Goal: Task Accomplishment & Management: Complete application form

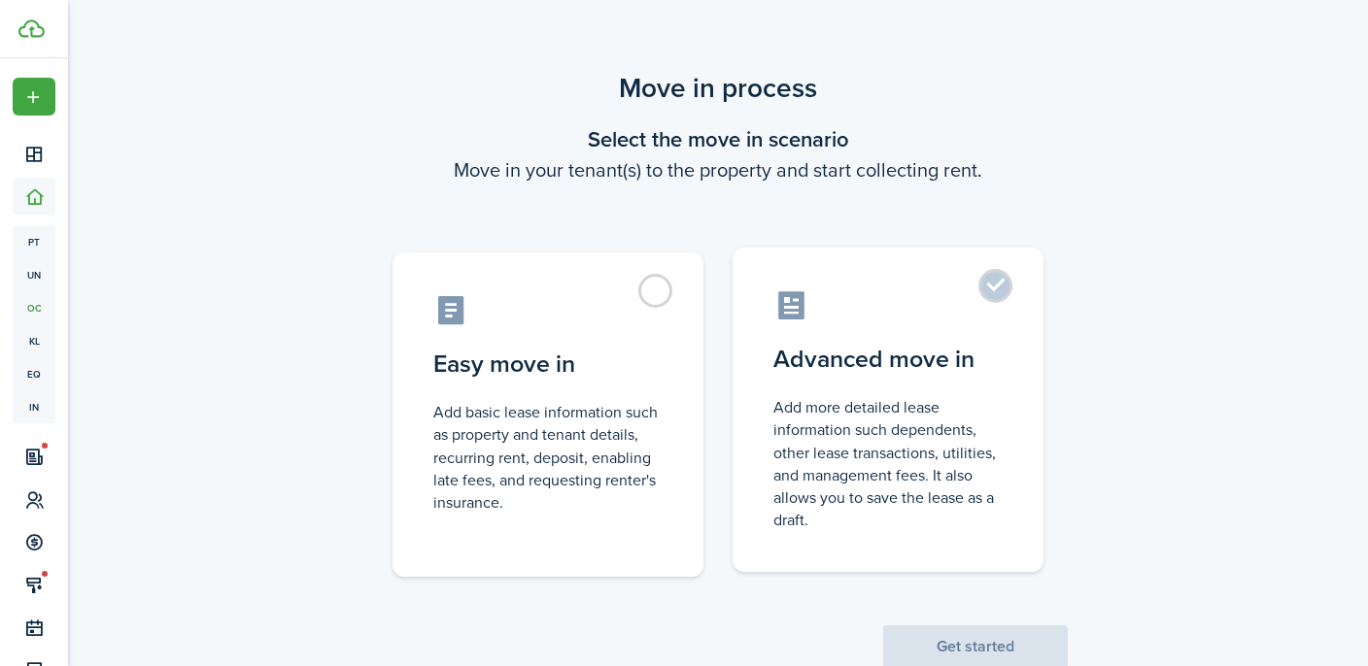
click at [997, 297] on label "Advanced move in Add more detailed lease information such dependents, other lea…" at bounding box center [887, 410] width 311 height 324
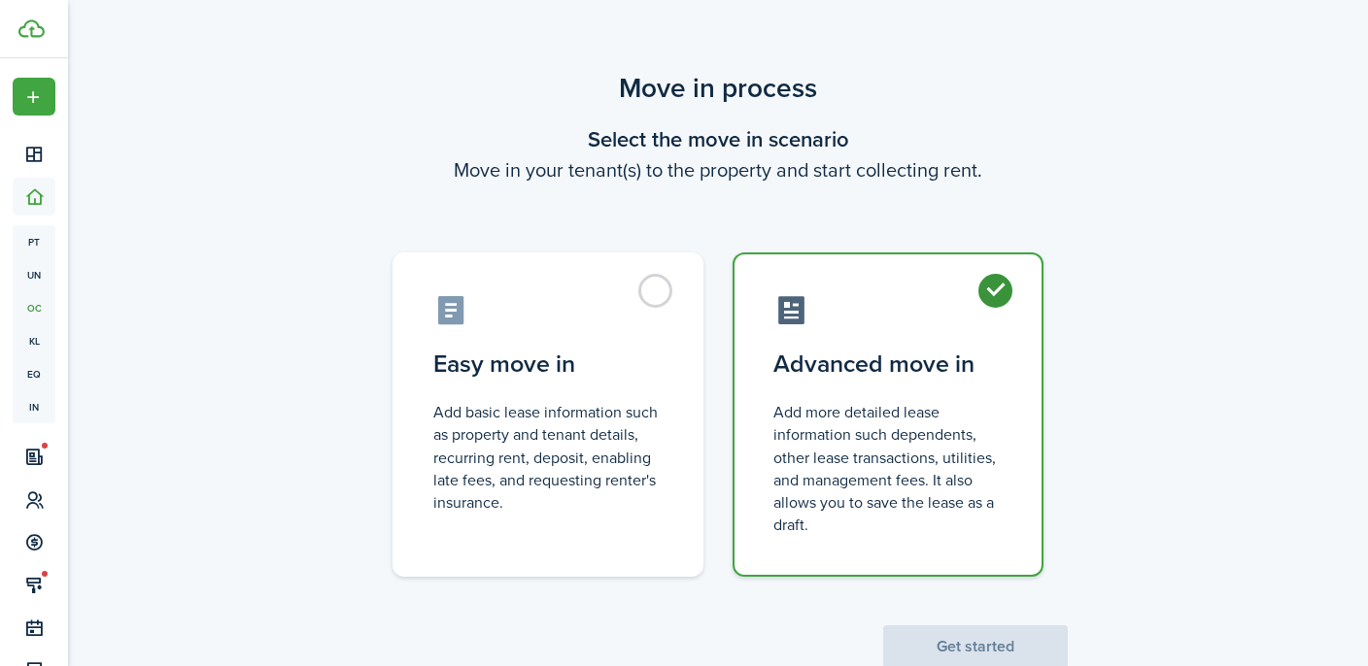
radio input "true"
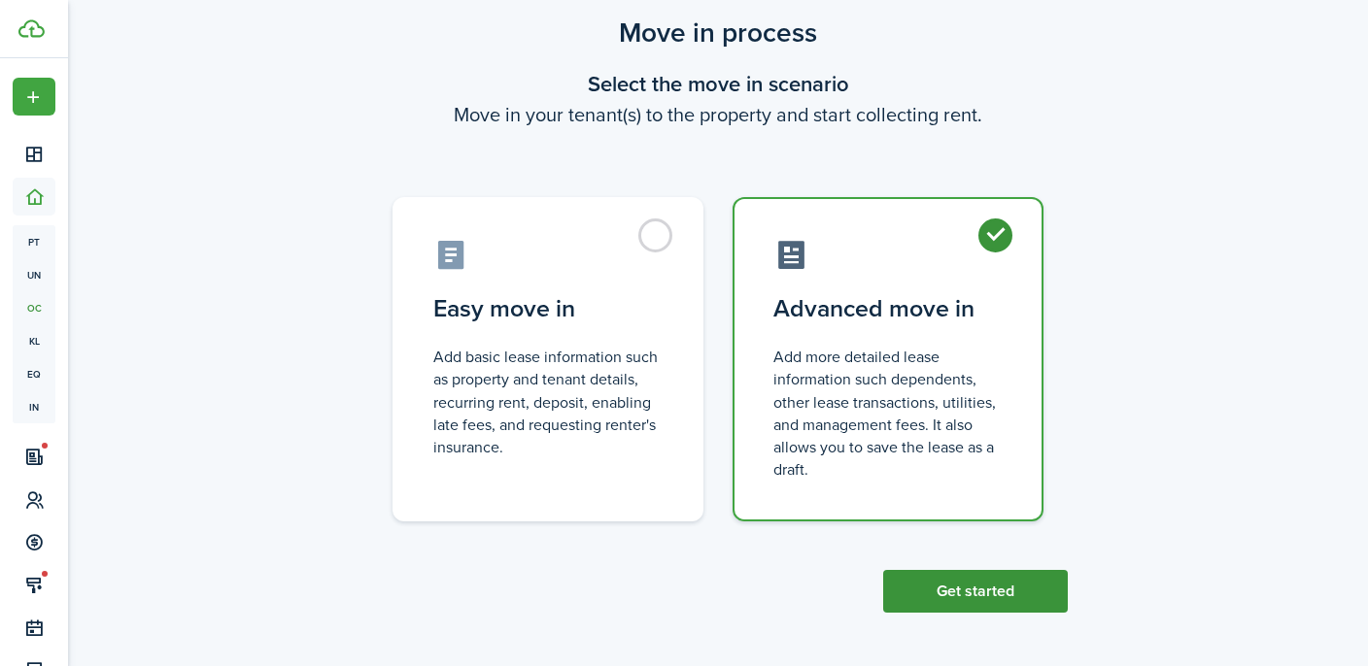
click at [986, 580] on button "Get started" at bounding box center [975, 591] width 185 height 43
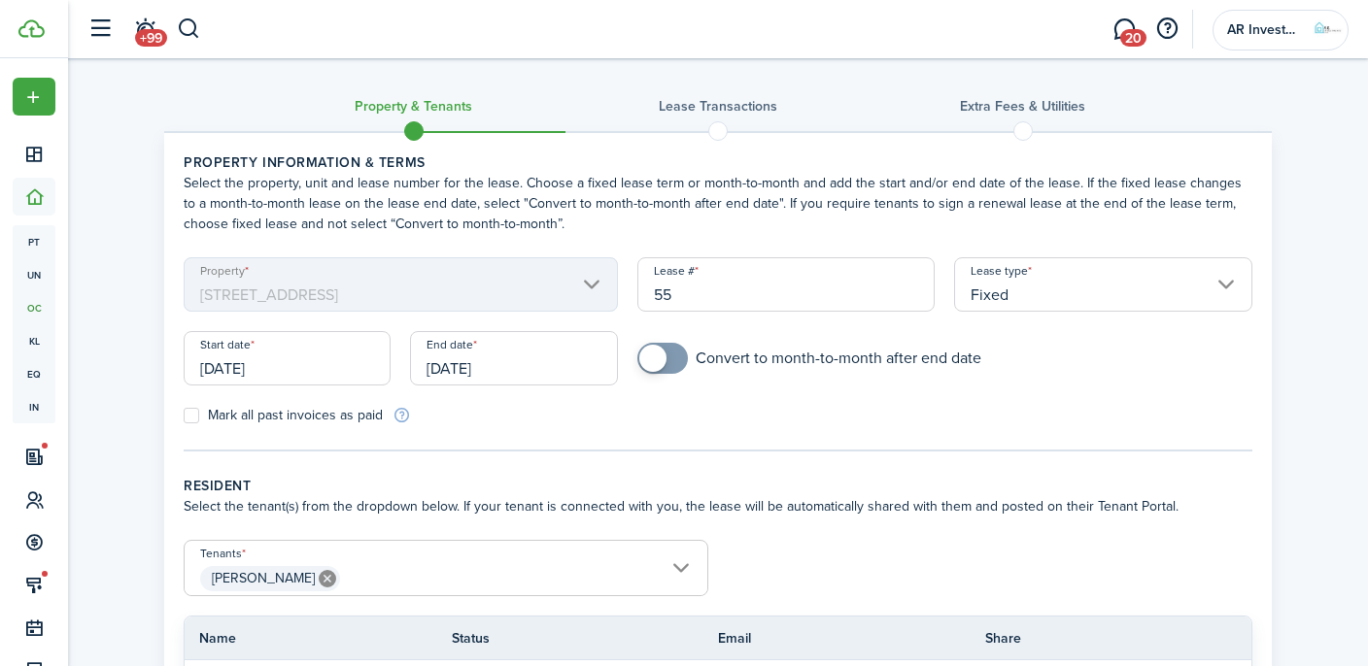
click at [311, 359] on input "[DATE]" at bounding box center [287, 358] width 207 height 54
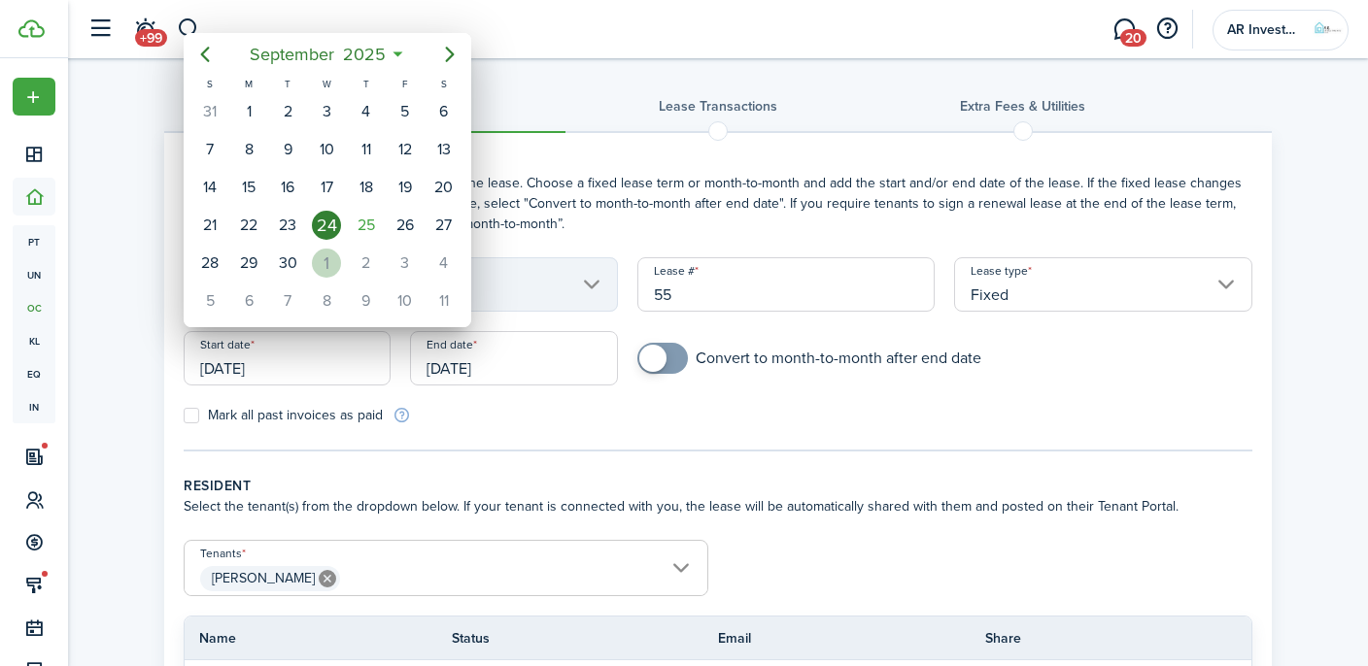
click at [326, 262] on div "1" at bounding box center [326, 263] width 29 height 29
type input "[DATE]"
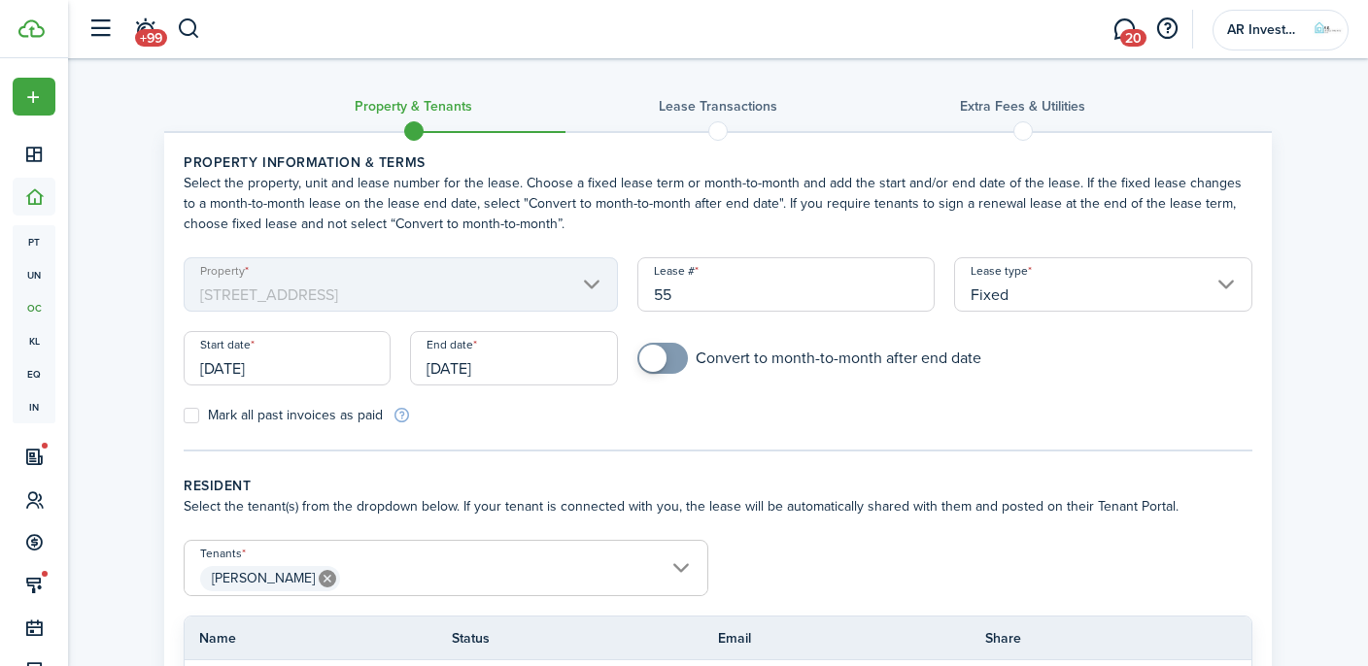
click at [531, 369] on input "[DATE]" at bounding box center [513, 358] width 207 height 54
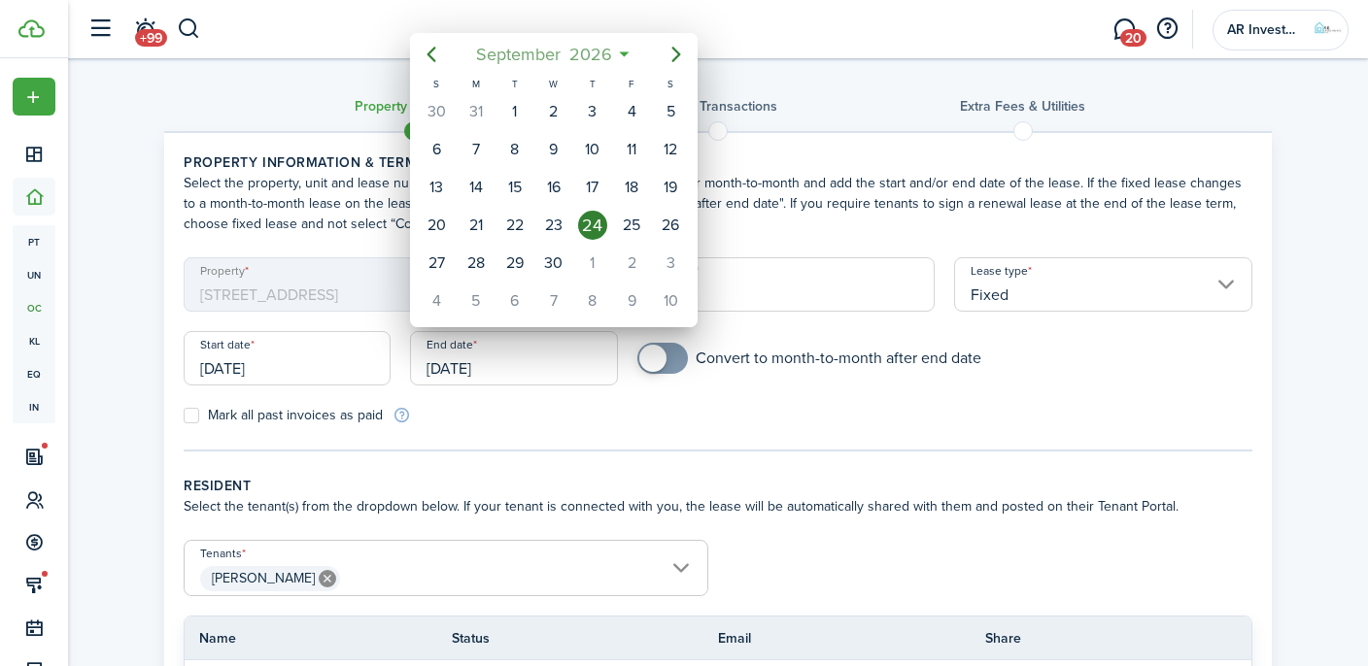
click at [622, 52] on mbsc-button "[DATE]" at bounding box center [543, 54] width 160 height 35
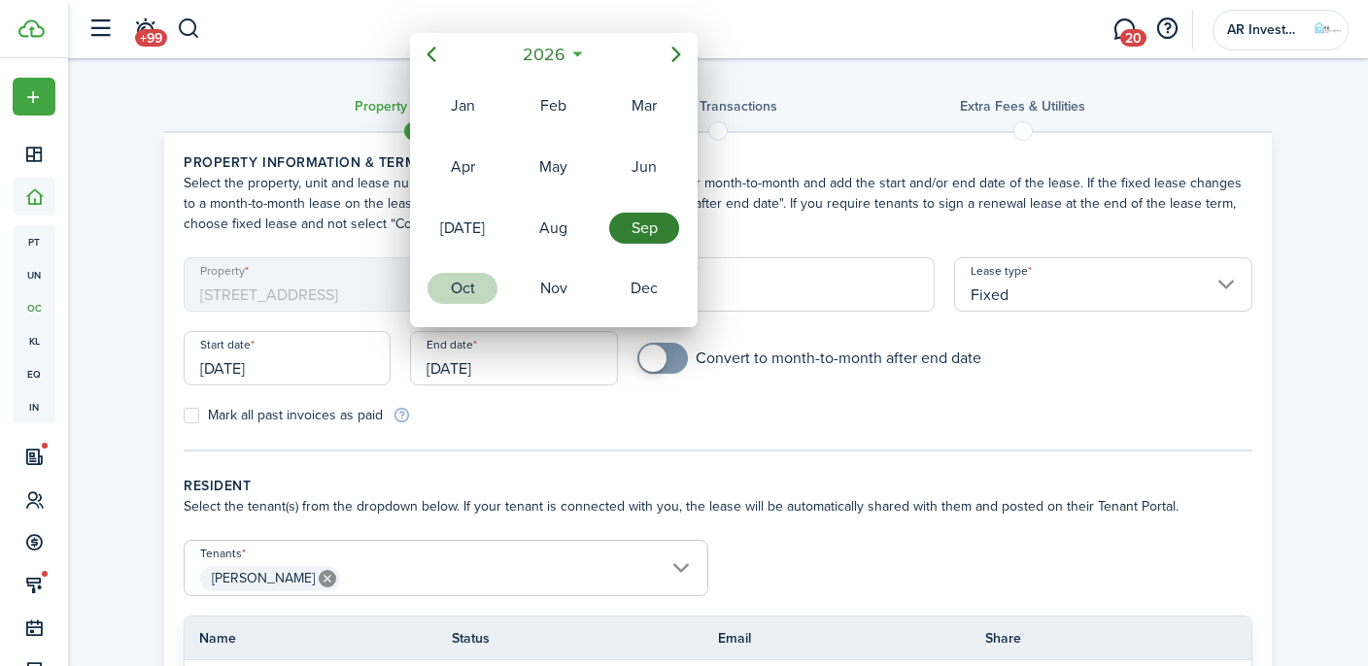
click at [481, 285] on div "Oct" at bounding box center [462, 288] width 70 height 31
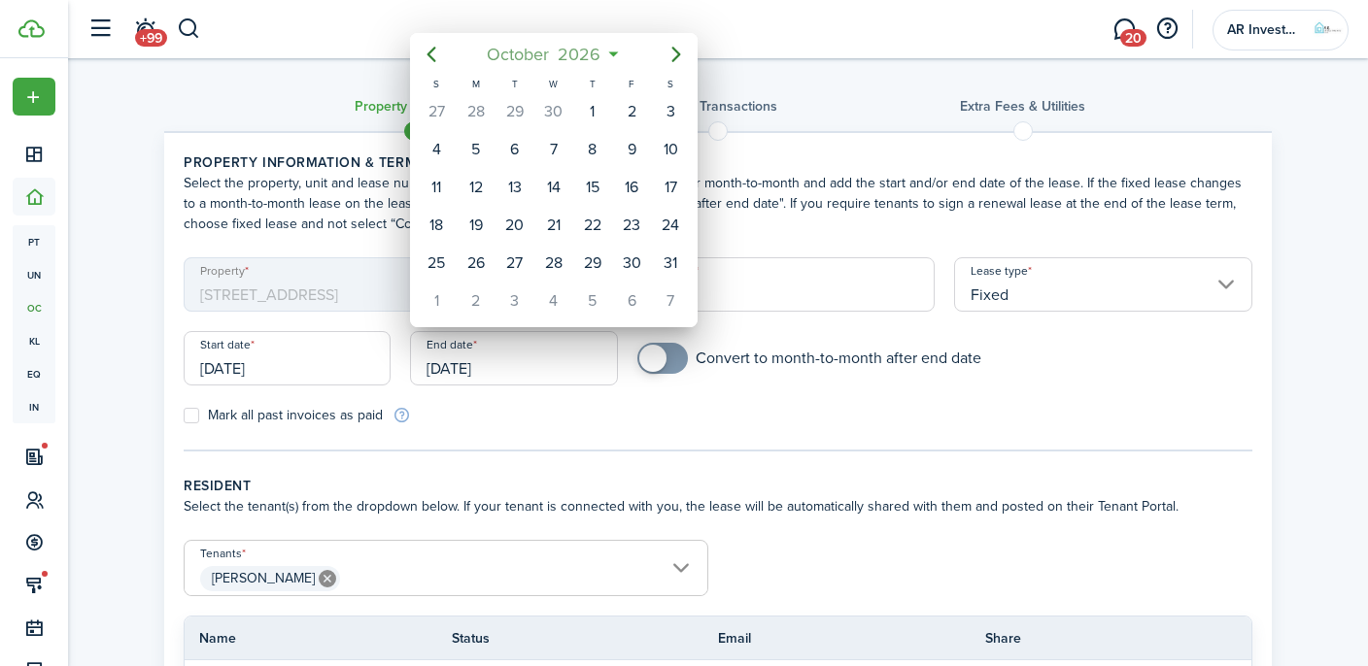
click at [608, 55] on mbsc-button "[DATE]" at bounding box center [544, 54] width 138 height 35
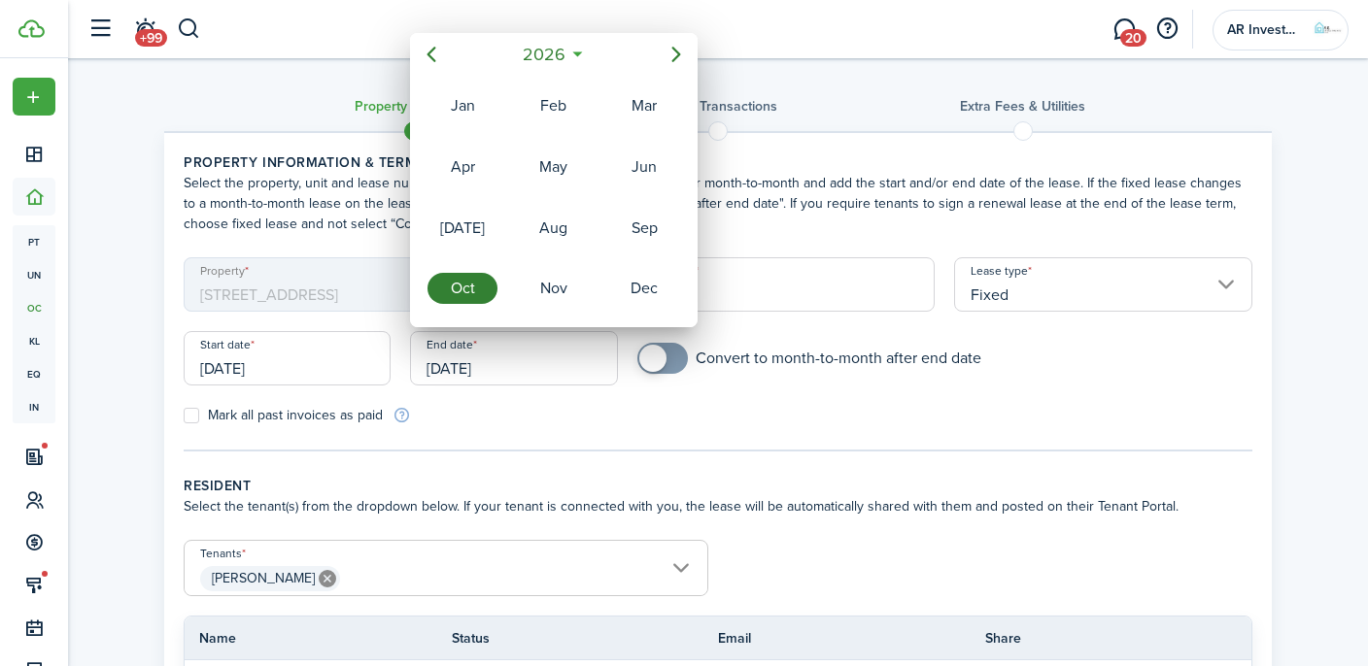
click at [482, 294] on div "Oct" at bounding box center [462, 288] width 70 height 31
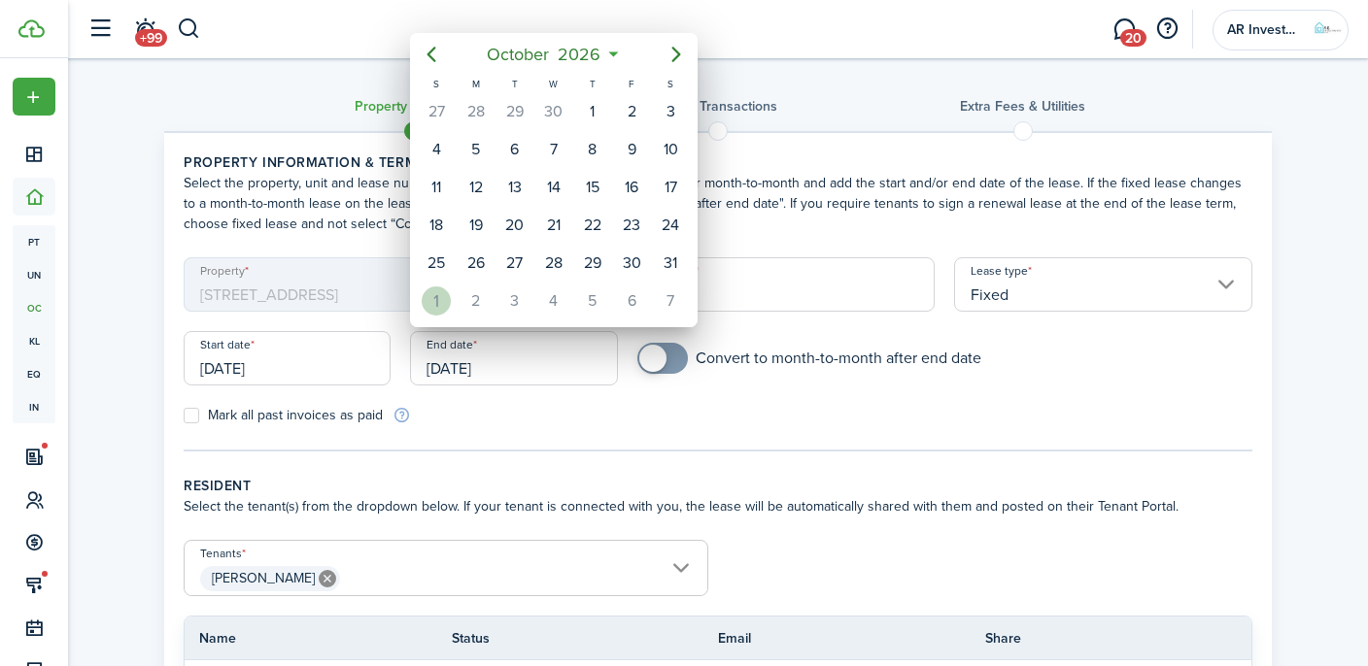
click at [434, 297] on div "1" at bounding box center [436, 301] width 29 height 29
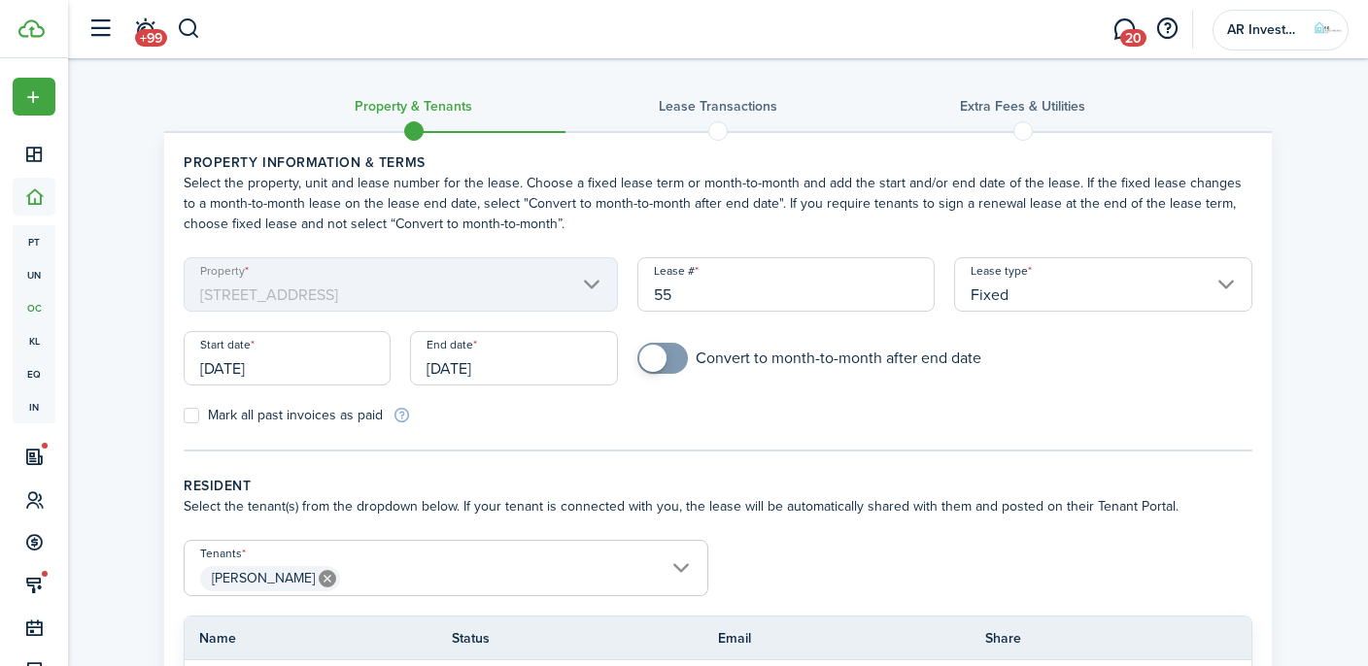
click at [483, 372] on input "[DATE]" at bounding box center [513, 358] width 207 height 54
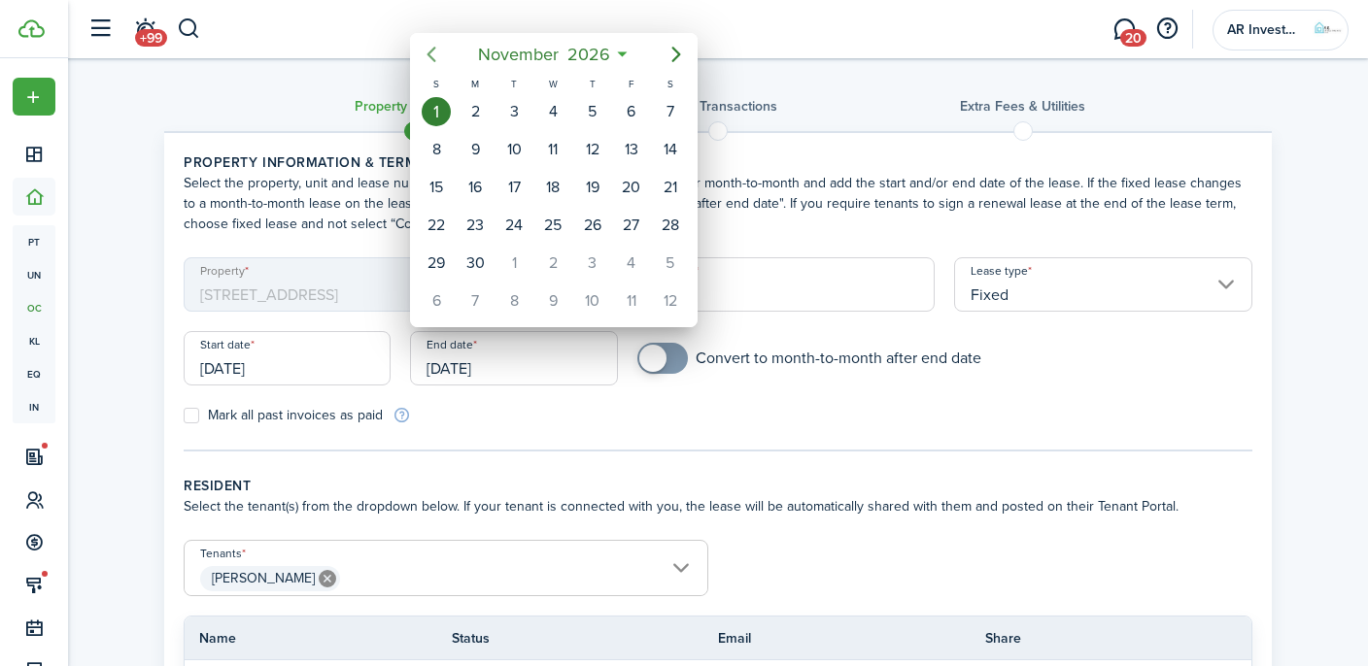
click at [428, 51] on icon "Previous page" at bounding box center [431, 54] width 23 height 23
click at [552, 107] on div "30" at bounding box center [553, 111] width 29 height 29
type input "[DATE]"
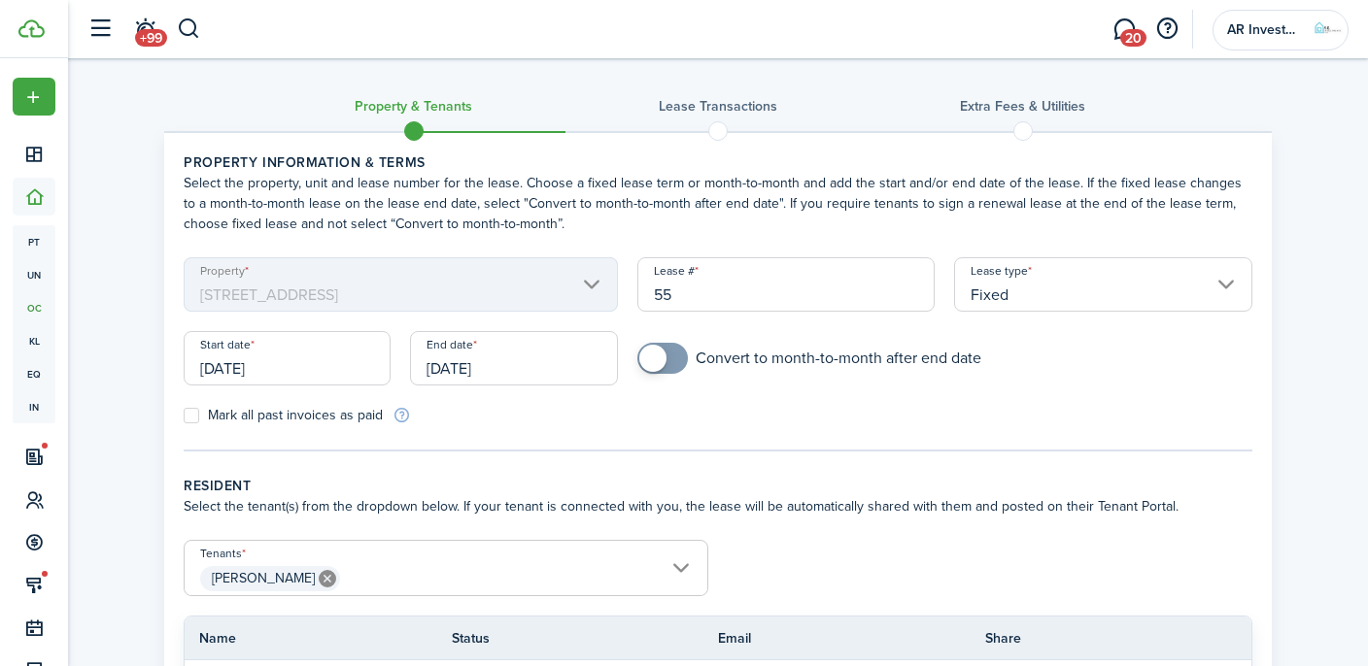
checkbox input "true"
click at [650, 355] on span at bounding box center [652, 358] width 27 height 27
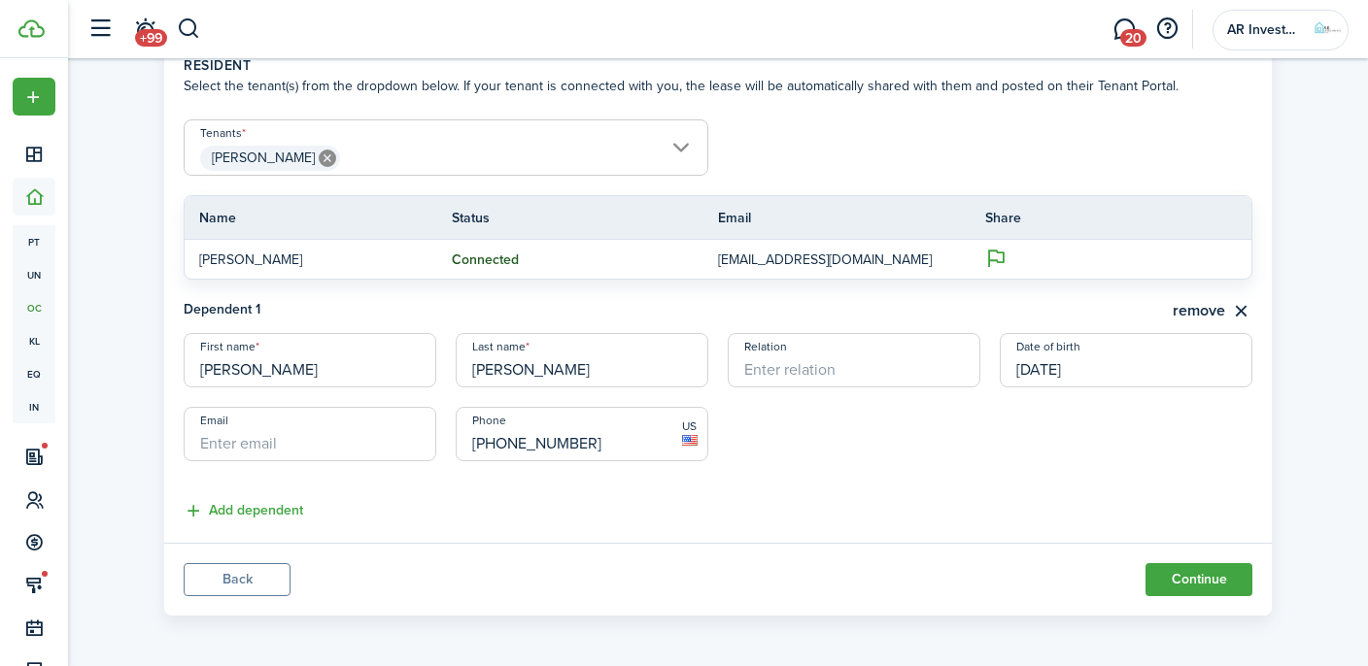
scroll to position [423, 0]
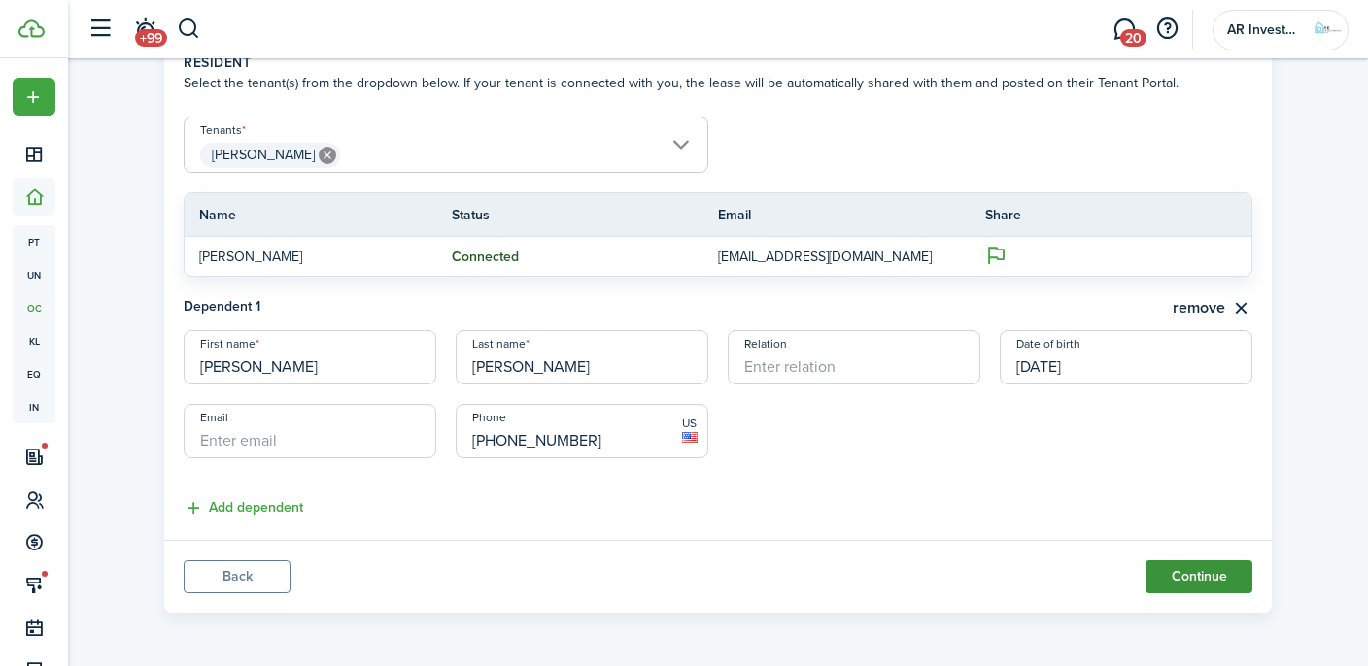
click at [1206, 583] on button "Continue" at bounding box center [1198, 576] width 107 height 33
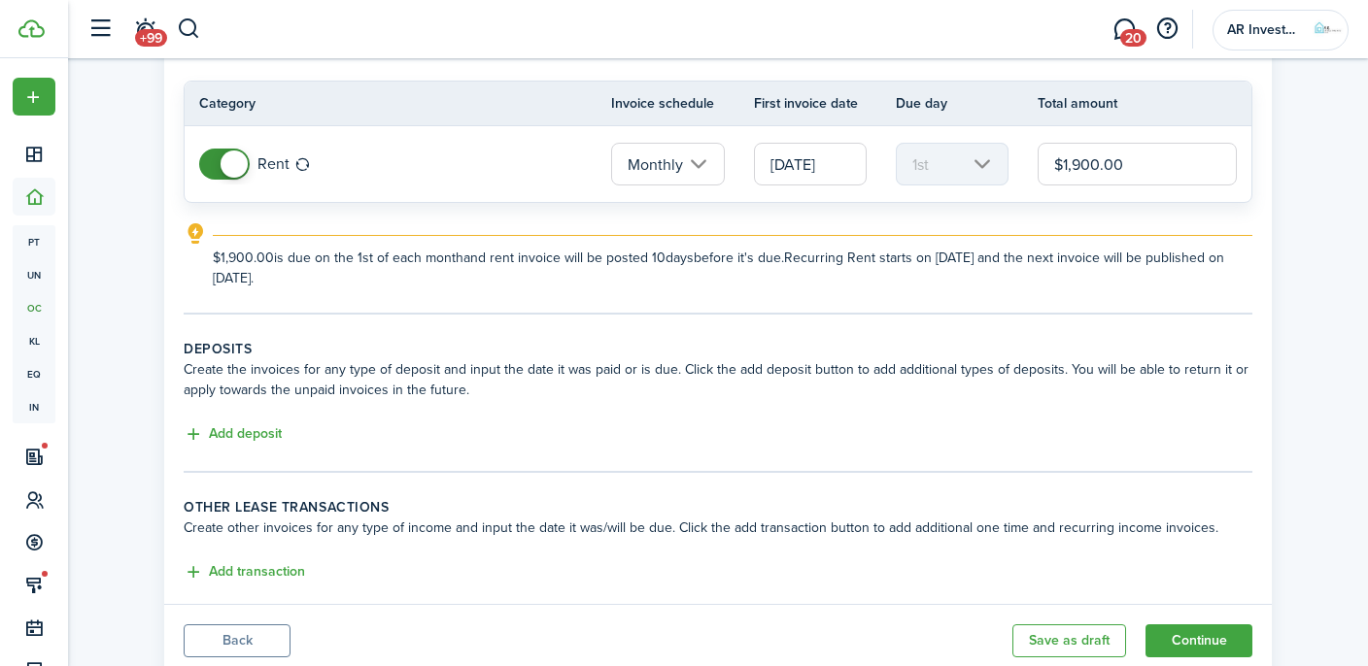
scroll to position [158, 0]
click at [241, 433] on button "Add deposit" at bounding box center [233, 433] width 98 height 22
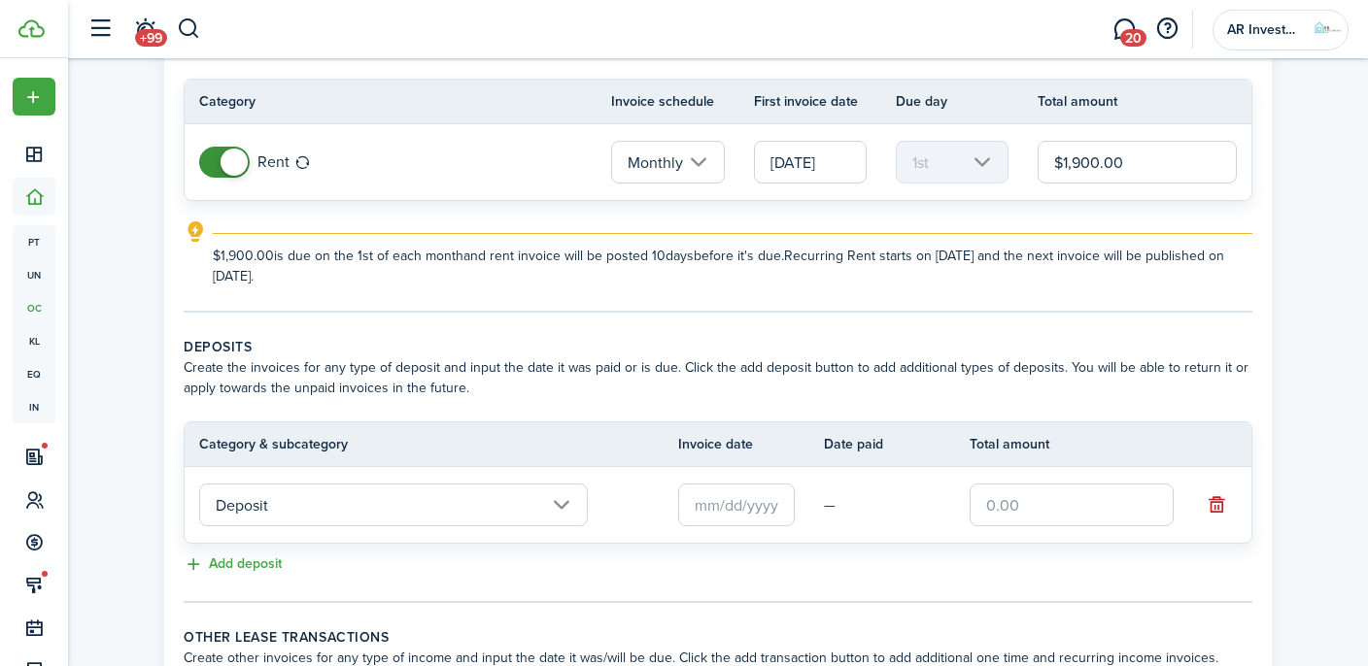
click at [745, 493] on input "text" at bounding box center [736, 505] width 117 height 43
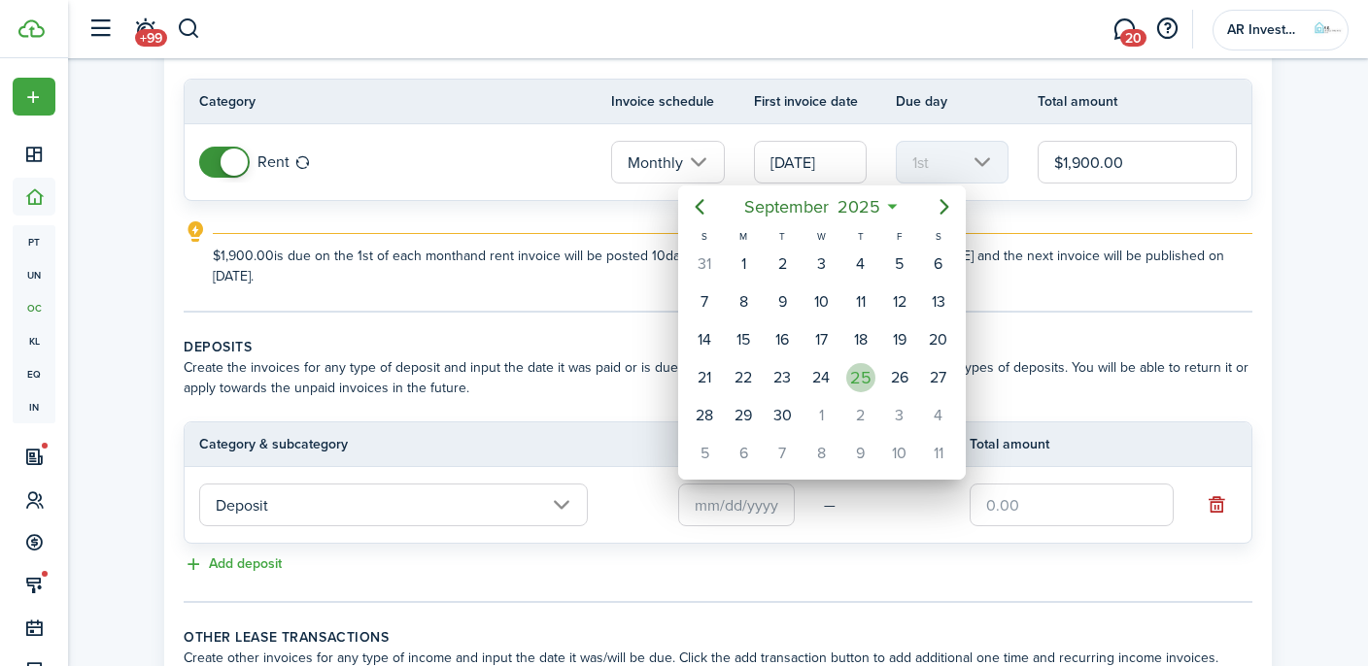
click at [861, 378] on div "25" at bounding box center [860, 377] width 29 height 29
type input "[DATE]"
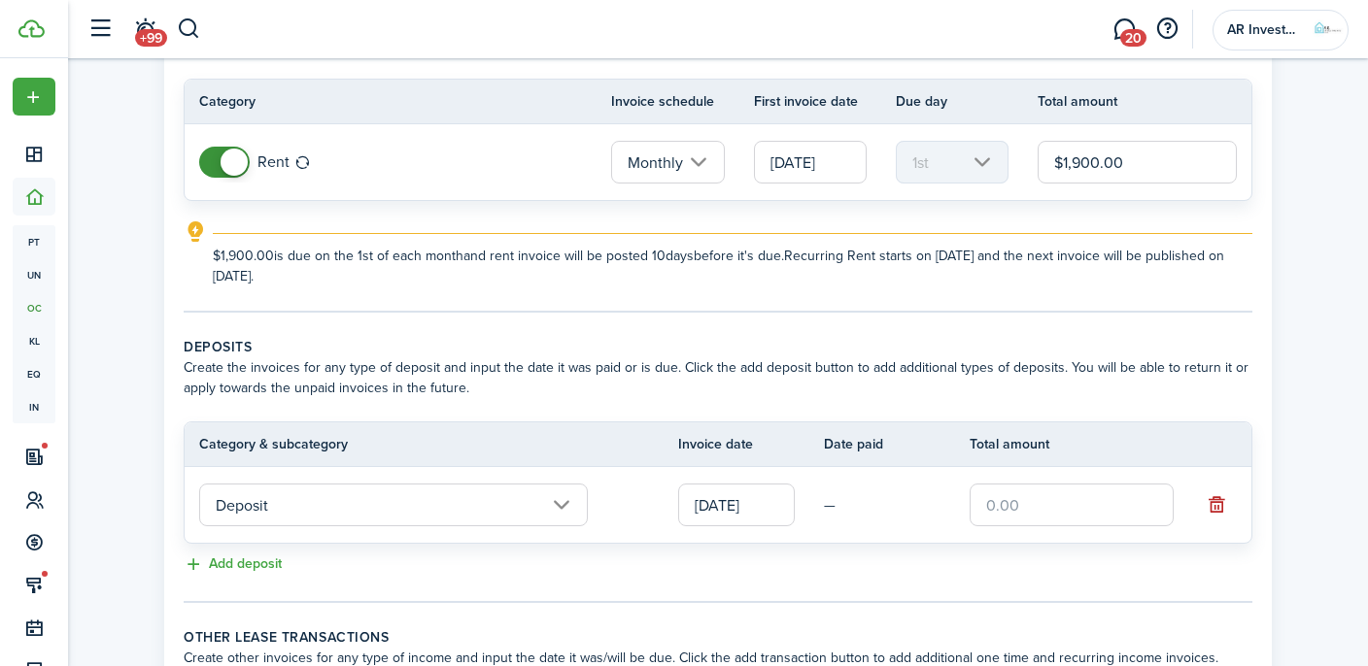
click at [1038, 506] on input "text" at bounding box center [1071, 505] width 204 height 43
type input "$1,500.00"
click at [1090, 162] on input "$1,900.00" at bounding box center [1136, 162] width 199 height 43
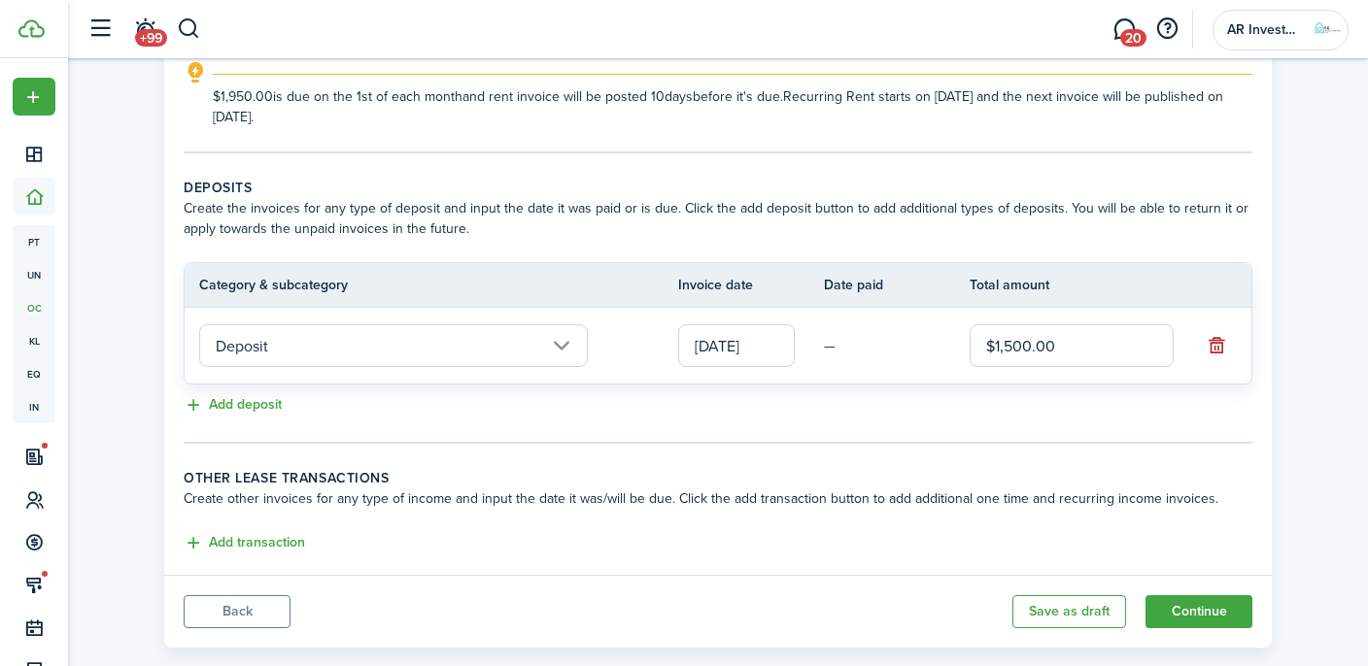
scroll to position [353, 0]
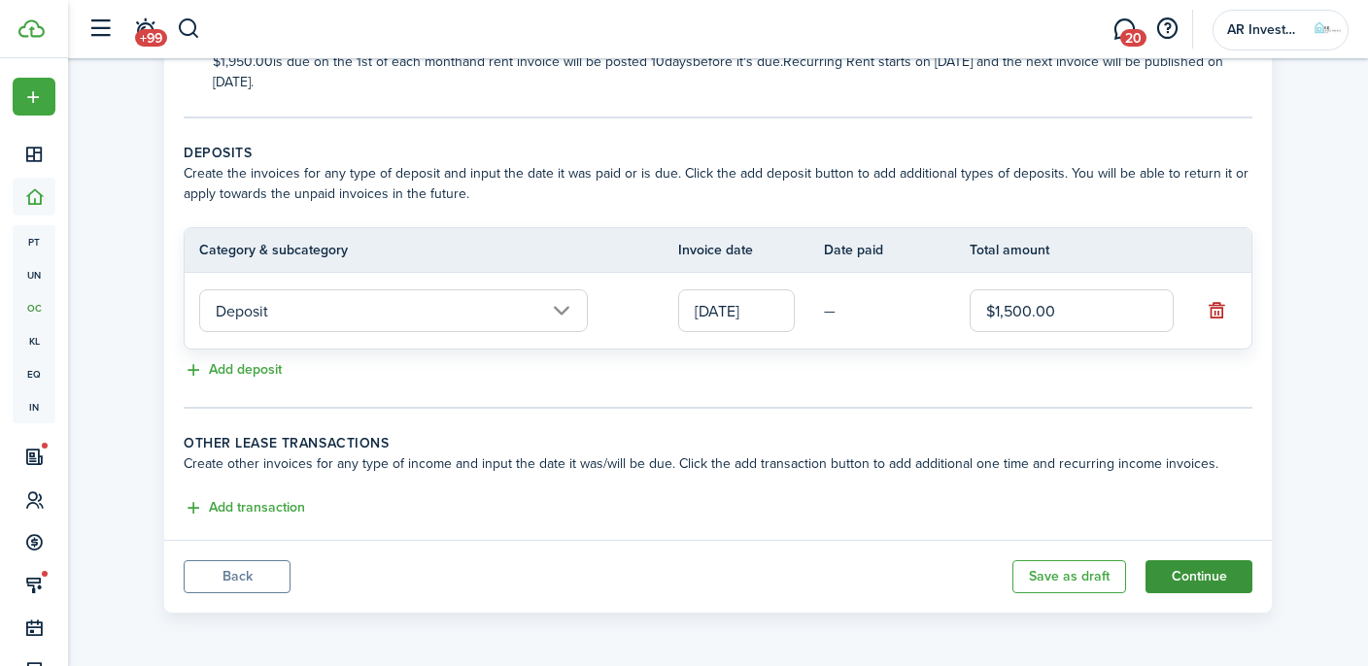
type input "$1,950.00"
click at [1186, 570] on button "Continue" at bounding box center [1198, 576] width 107 height 33
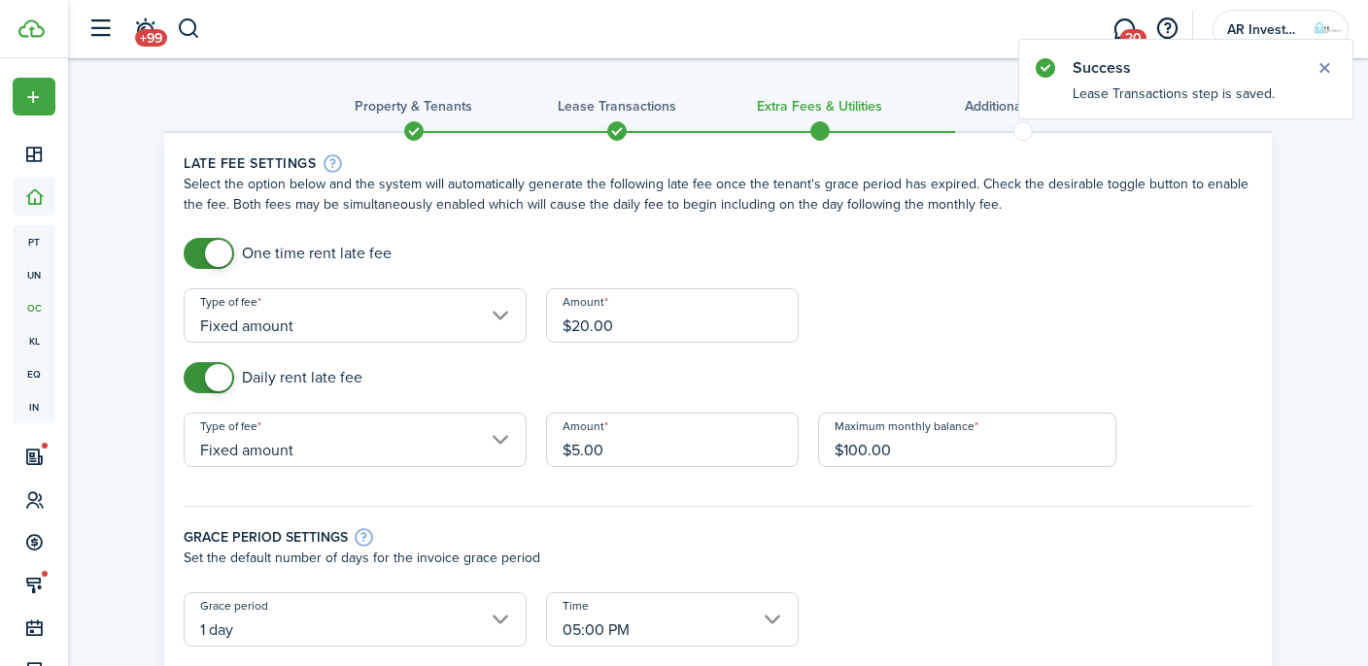
click at [589, 327] on input "$20.00" at bounding box center [672, 315] width 253 height 54
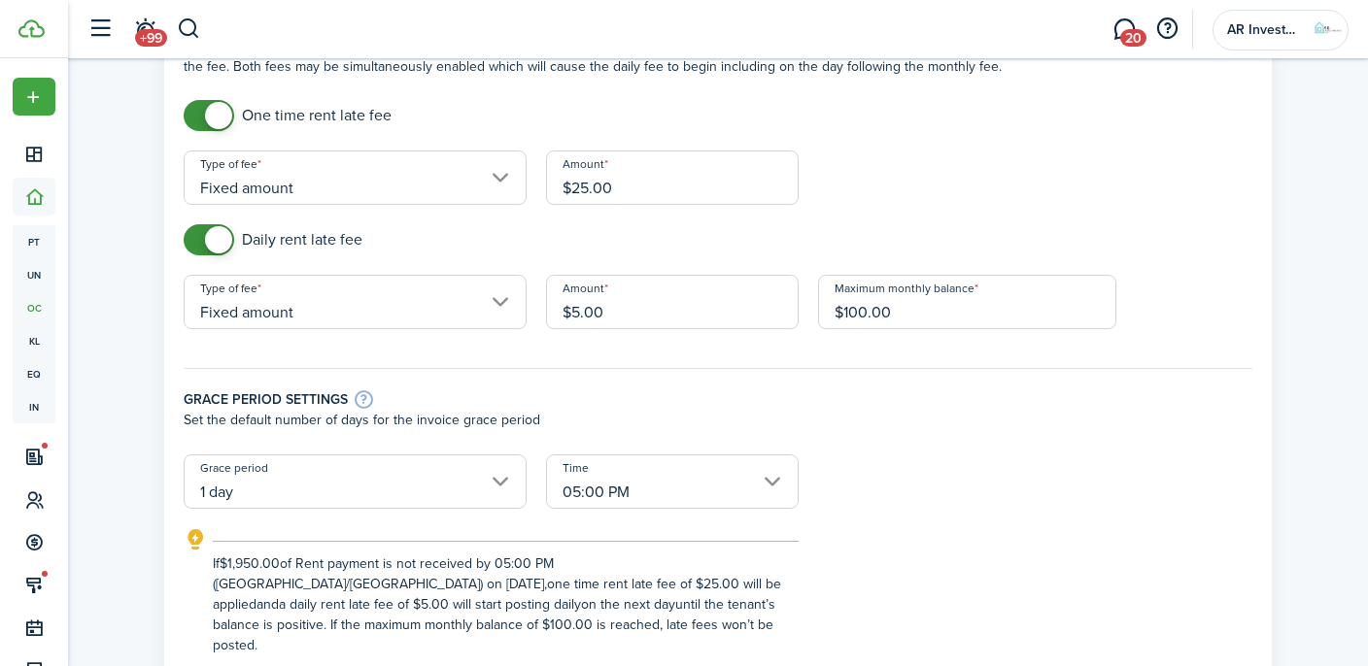
scroll to position [143, 0]
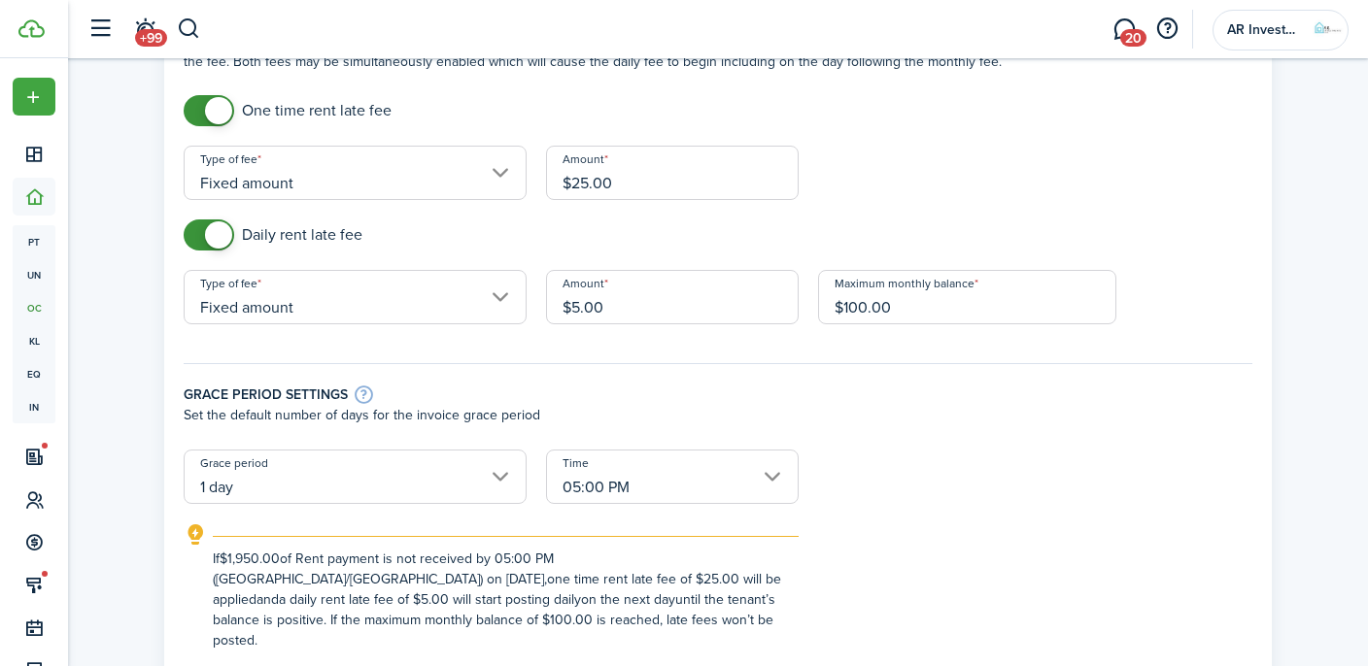
click at [497, 471] on input "1 day" at bounding box center [355, 477] width 343 height 54
type input "$25.00"
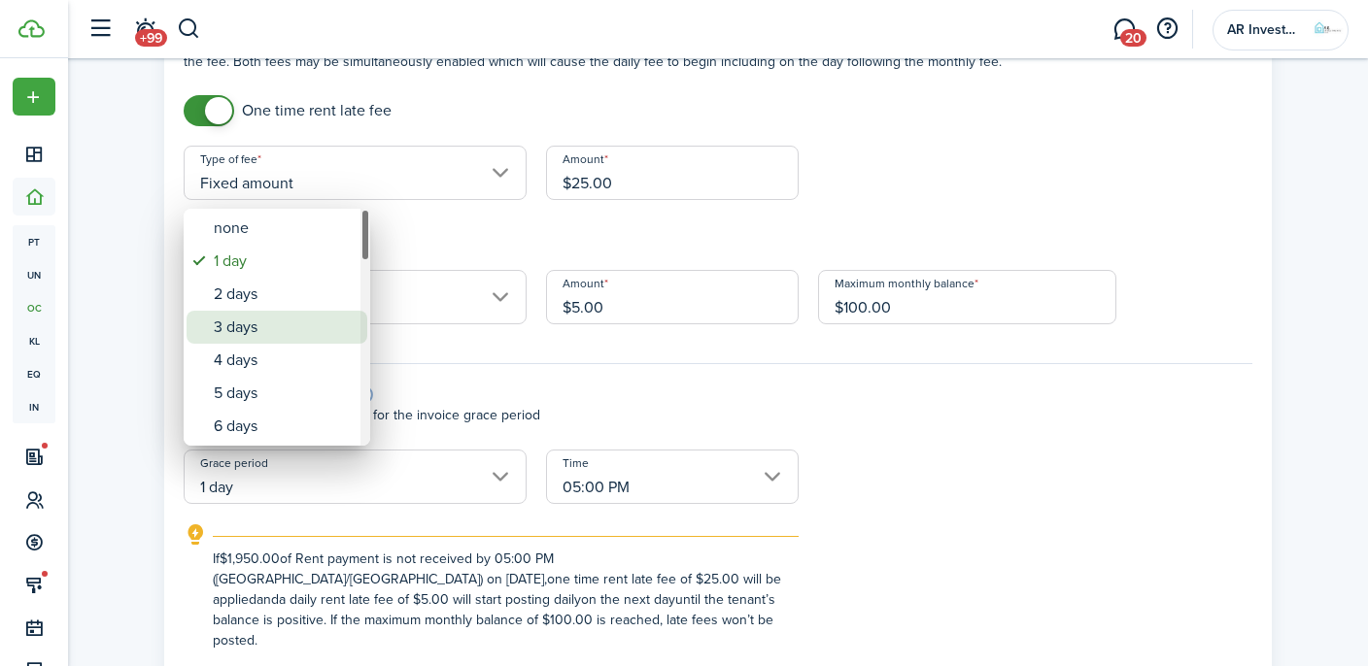
click at [252, 324] on div "3 days" at bounding box center [285, 327] width 142 height 33
type input "3 days"
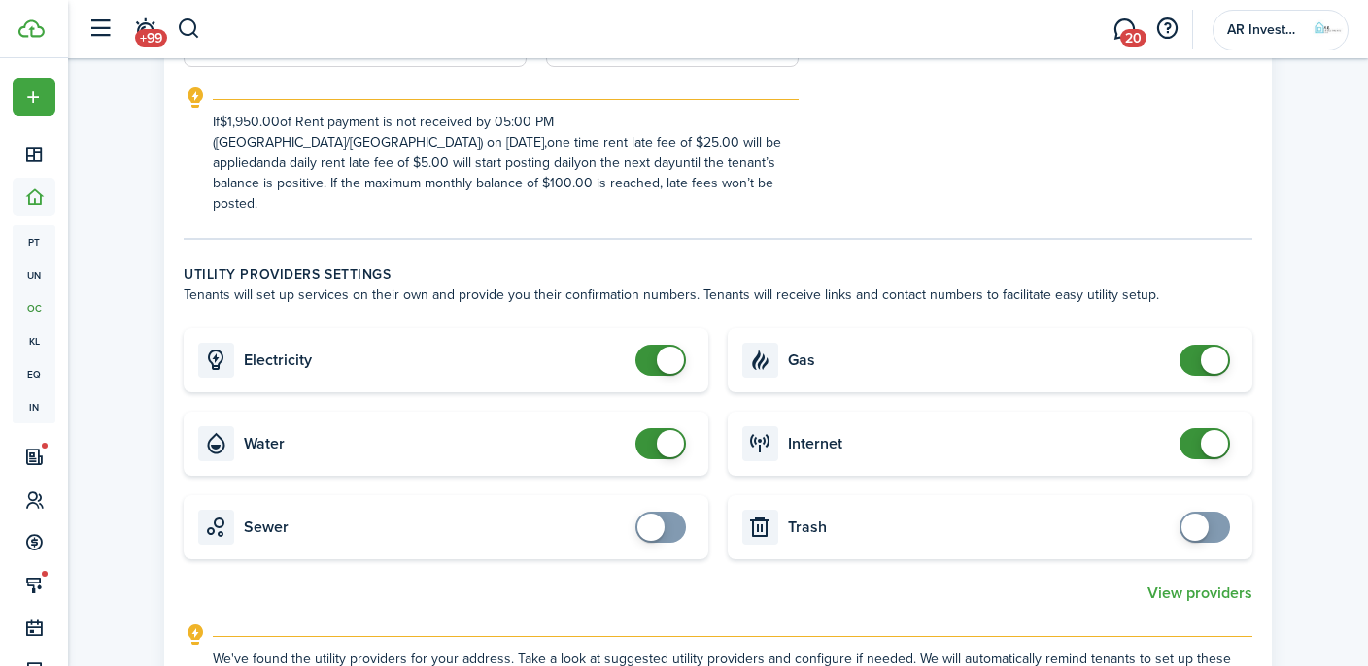
scroll to position [583, 0]
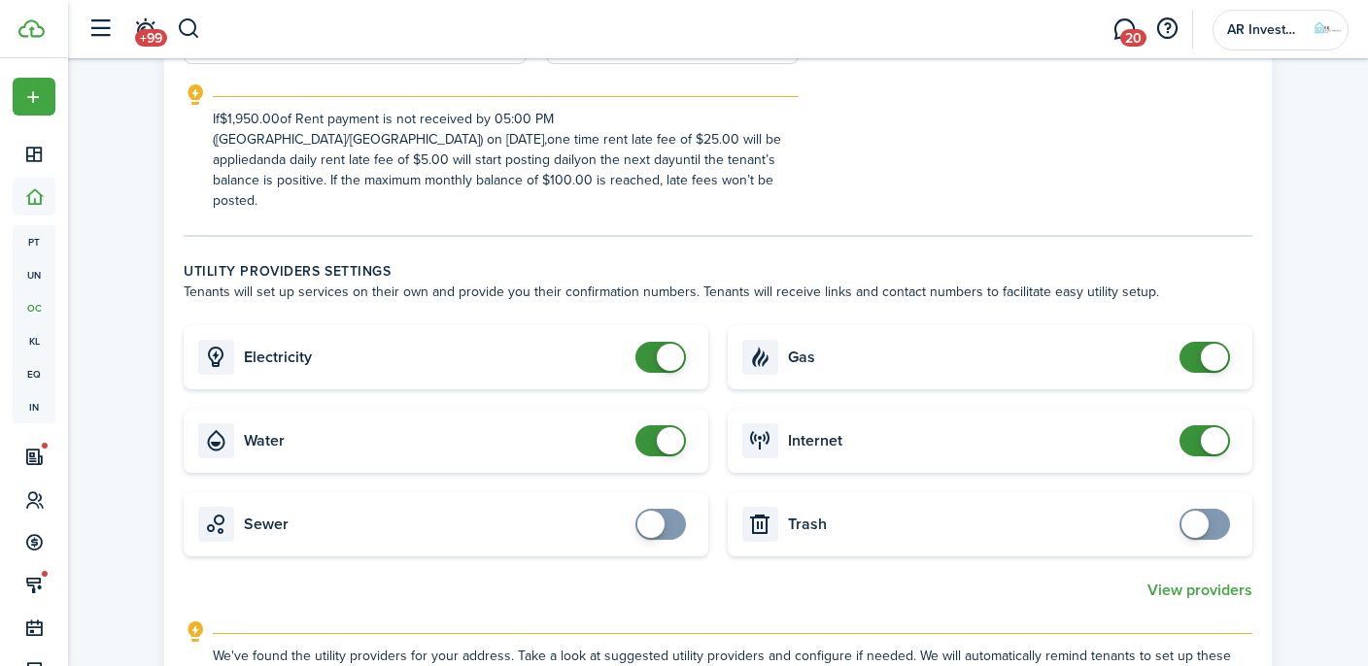
checkbox input "true"
click at [659, 511] on span at bounding box center [650, 524] width 27 height 27
checkbox input "true"
click at [1193, 511] on span at bounding box center [1194, 524] width 27 height 27
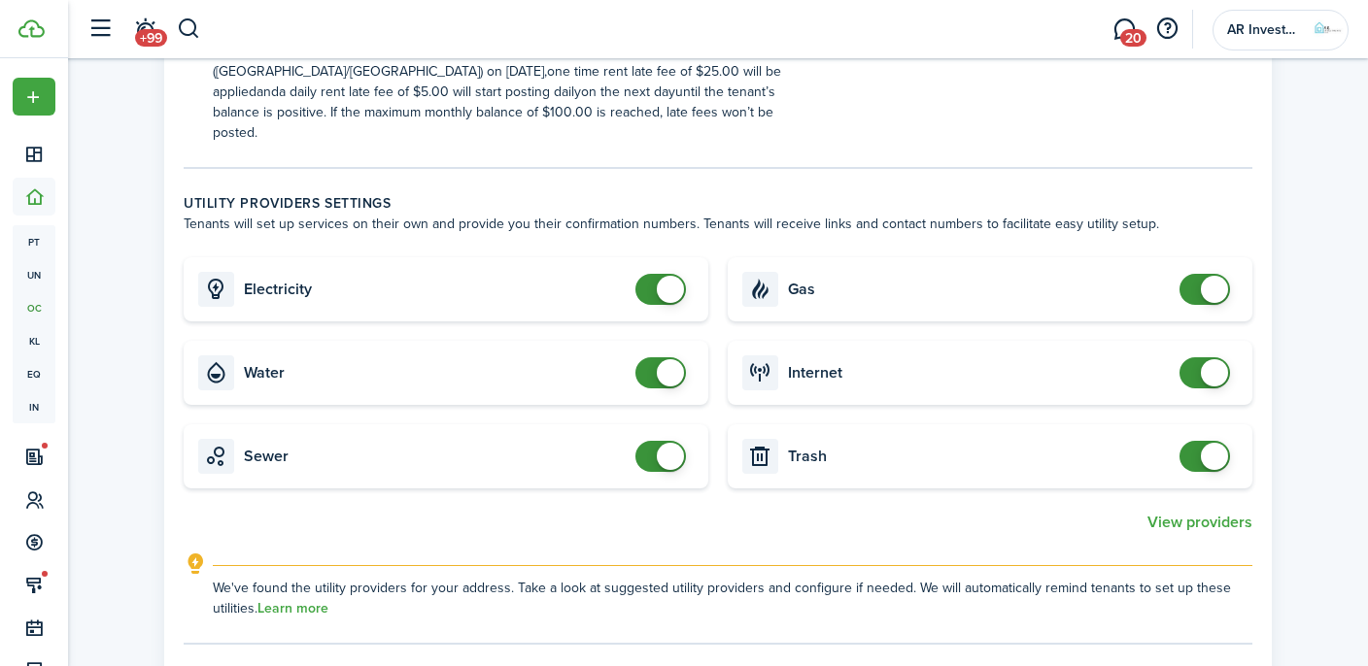
scroll to position [653, 0]
click at [1191, 512] on button "View providers" at bounding box center [1199, 520] width 105 height 17
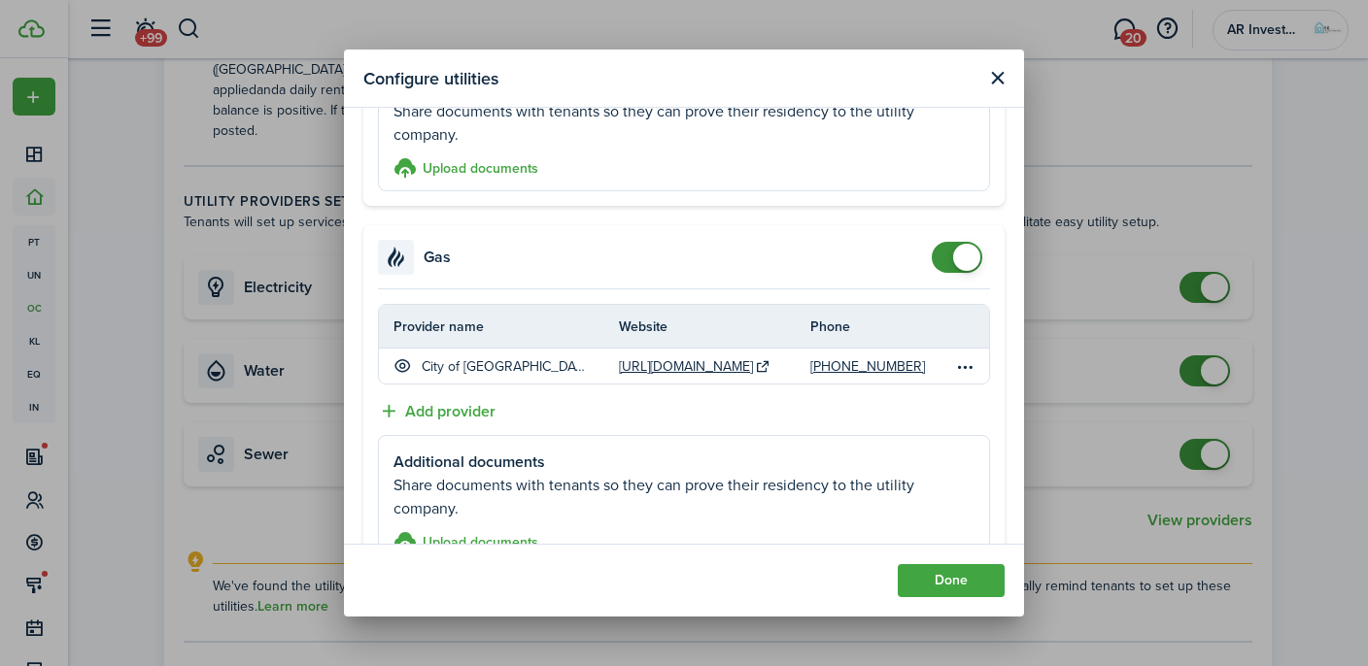
scroll to position [324, 0]
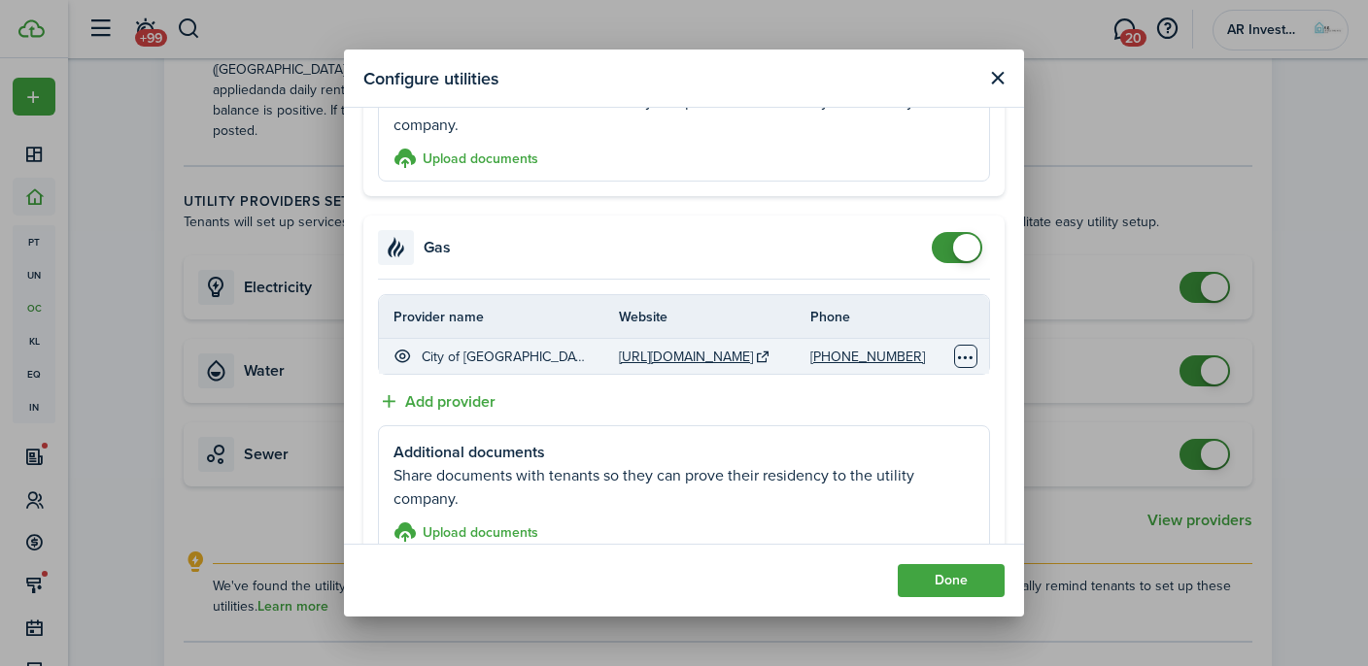
click at [967, 356] on table-menu-btn-icon "Open menu" at bounding box center [965, 356] width 23 height 23
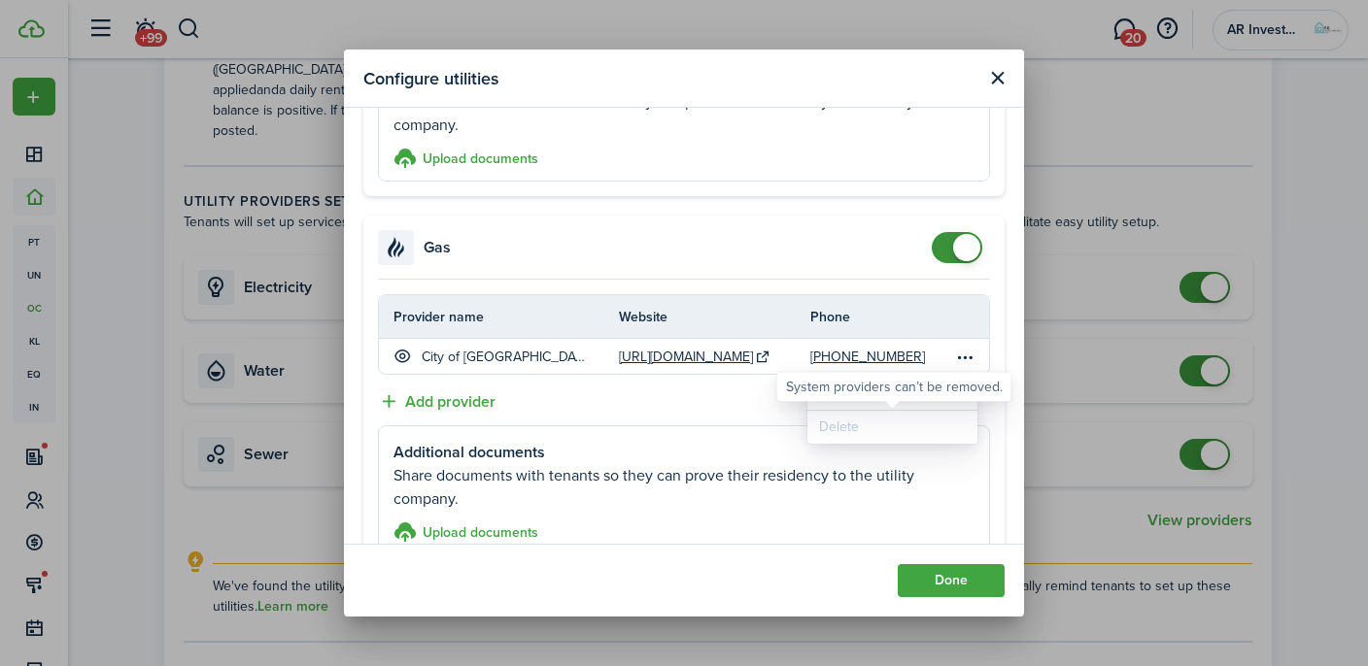
click at [843, 430] on div "Delete" at bounding box center [892, 427] width 170 height 33
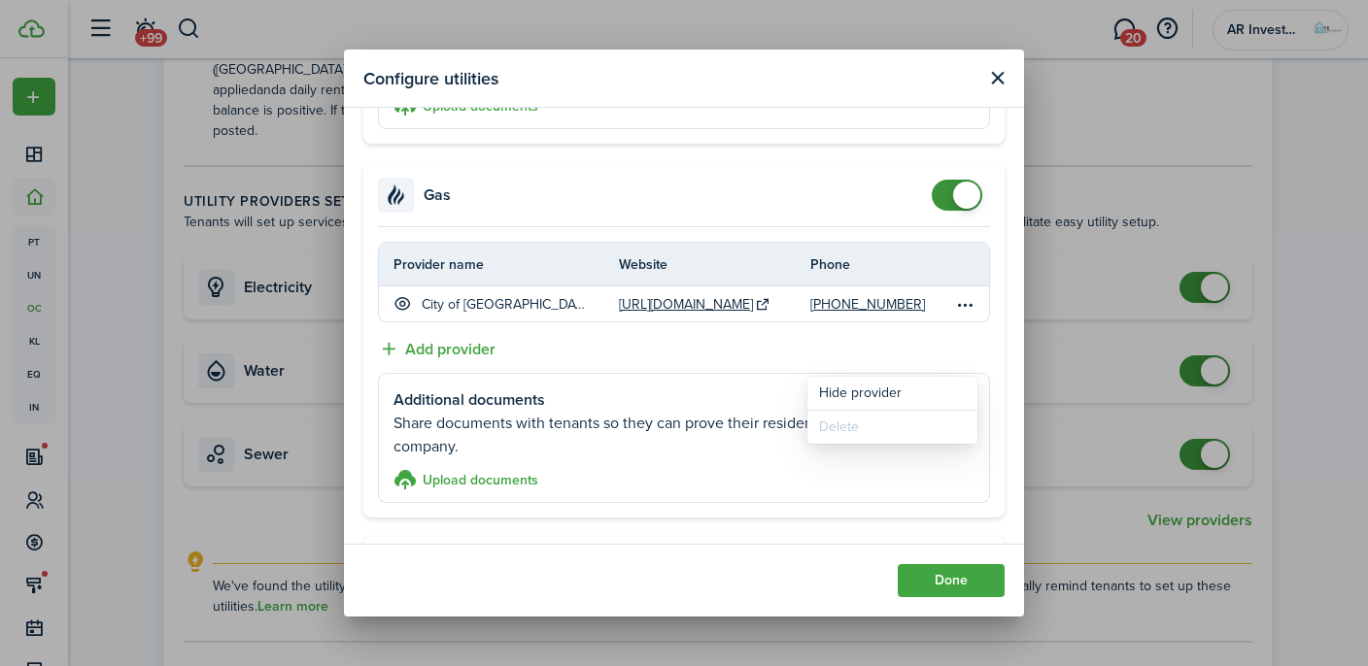
scroll to position [322, 0]
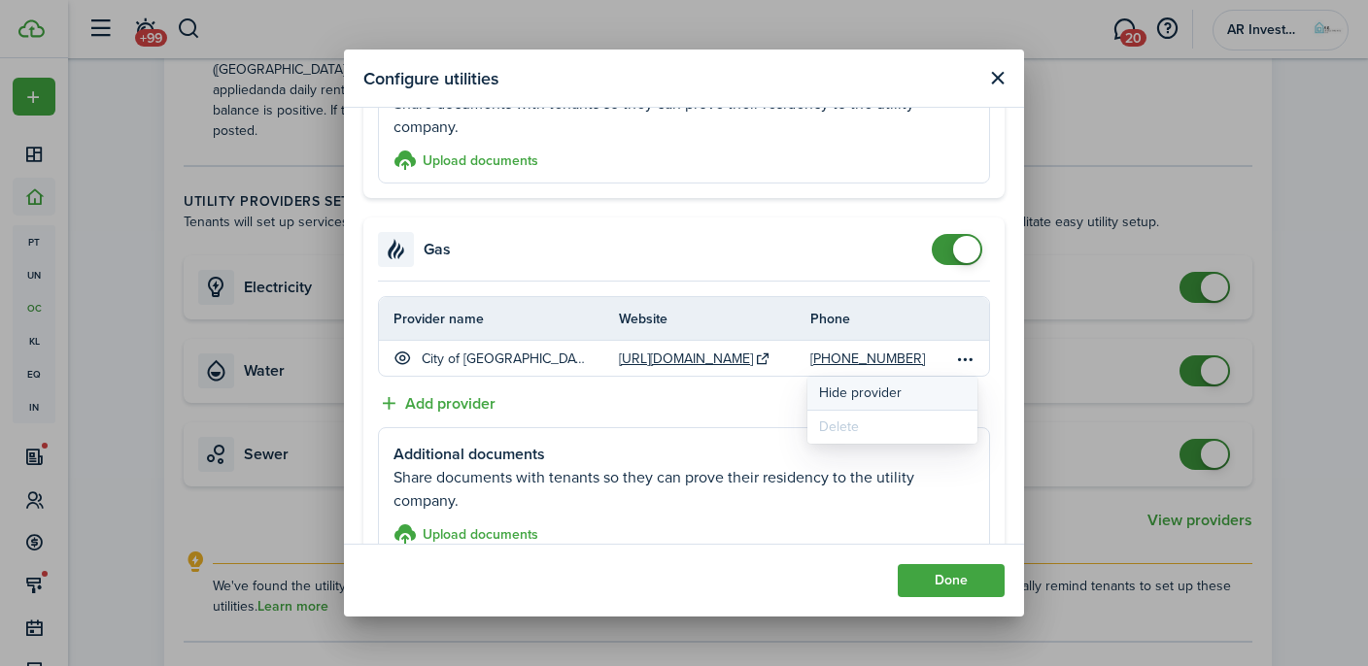
click at [866, 390] on button "Hide provider" at bounding box center [892, 393] width 170 height 33
click at [454, 404] on button "Add provider" at bounding box center [437, 403] width 118 height 24
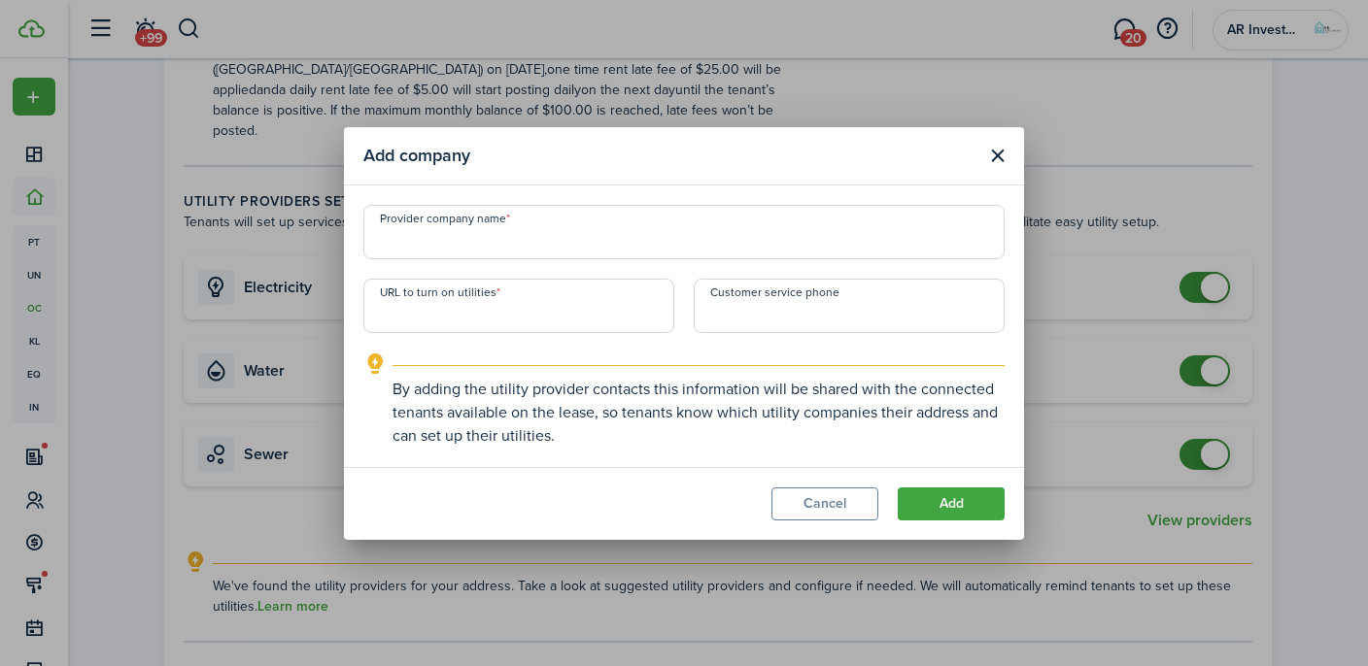
click at [471, 232] on input "Provider company name" at bounding box center [683, 232] width 641 height 54
type input "City of [GEOGRAPHIC_DATA]"
click at [462, 320] on input "URL to turn on utilities" at bounding box center [518, 306] width 311 height 54
paste input "[URL][DOMAIN_NAME]"
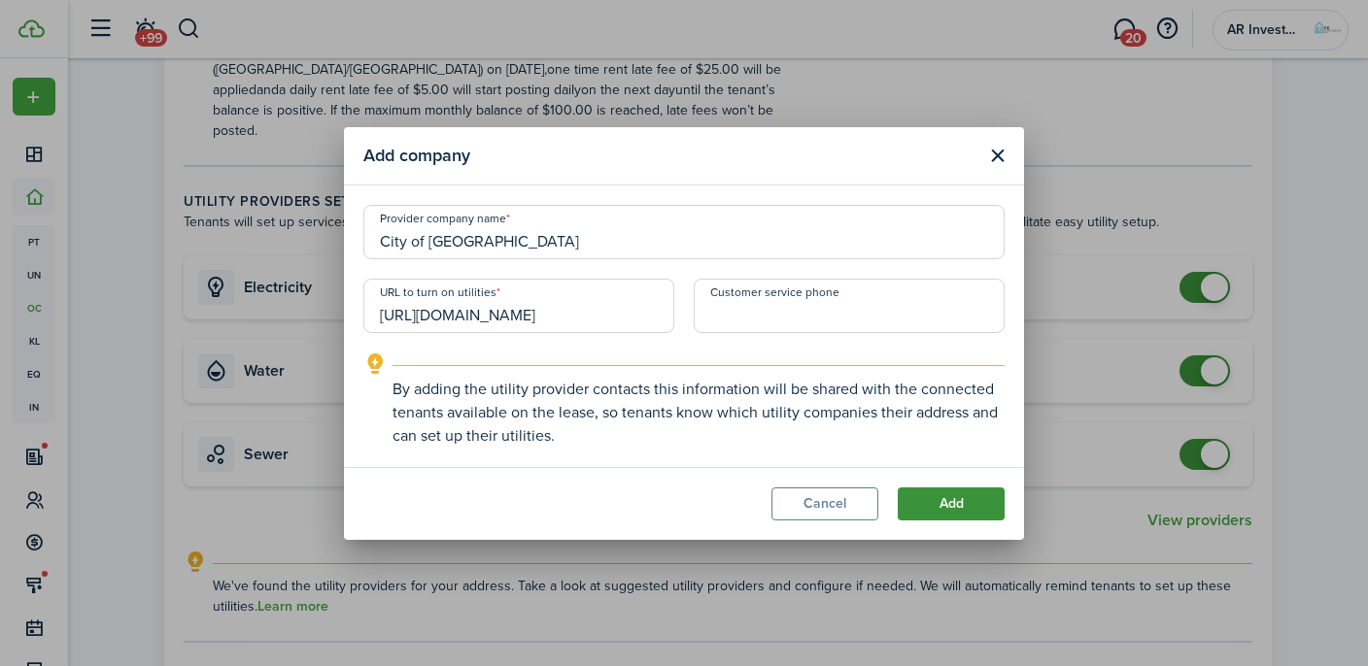
type input "[URL][DOMAIN_NAME]"
click at [929, 499] on button "Add" at bounding box center [950, 504] width 107 height 33
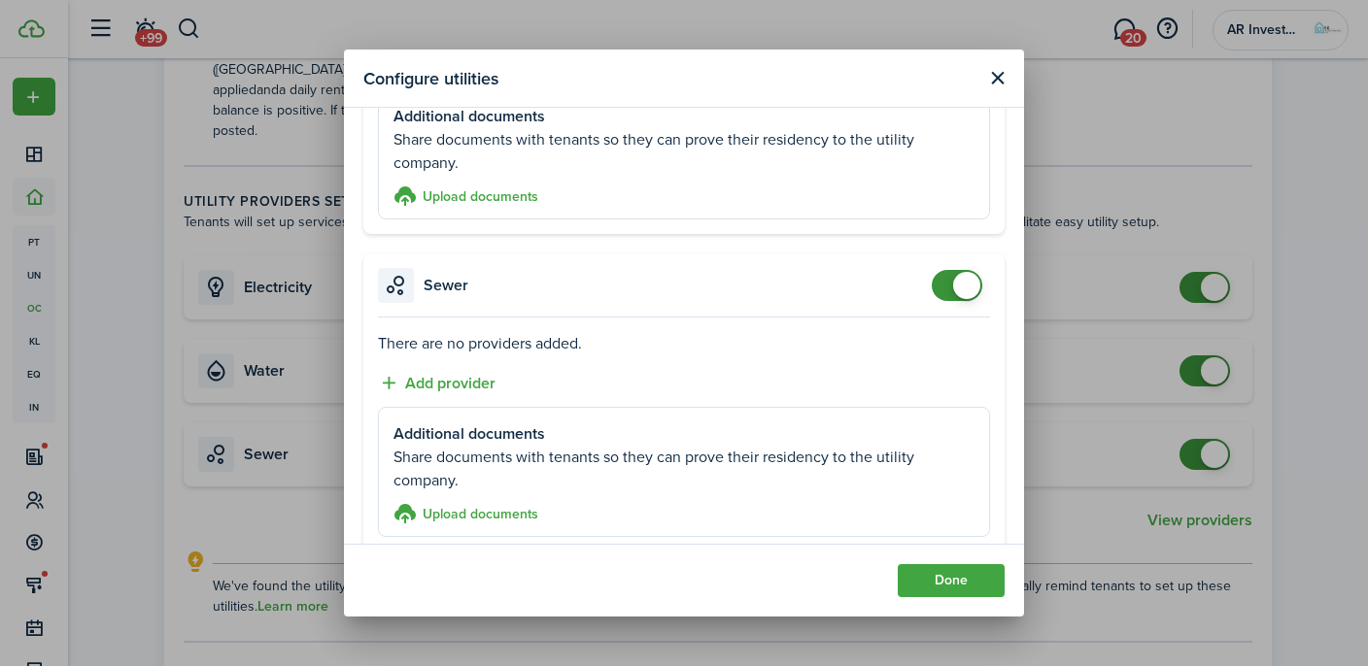
scroll to position [1077, 0]
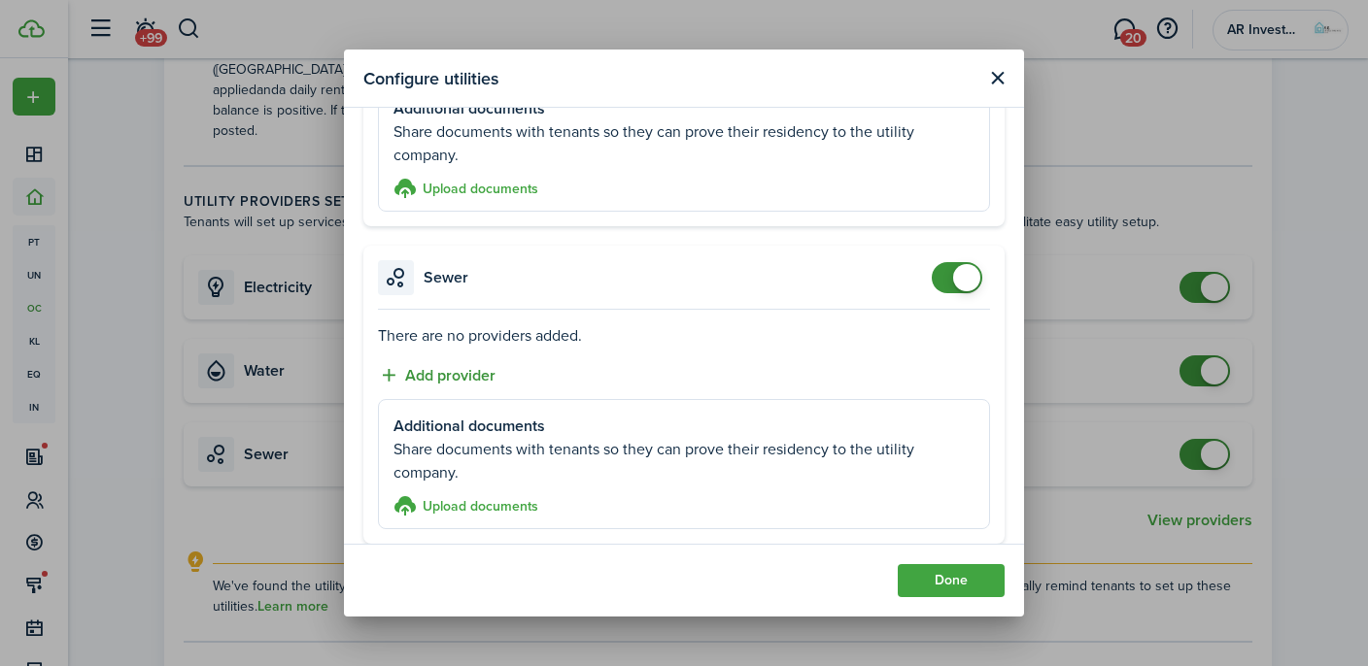
click at [449, 376] on button "Add provider" at bounding box center [437, 375] width 118 height 24
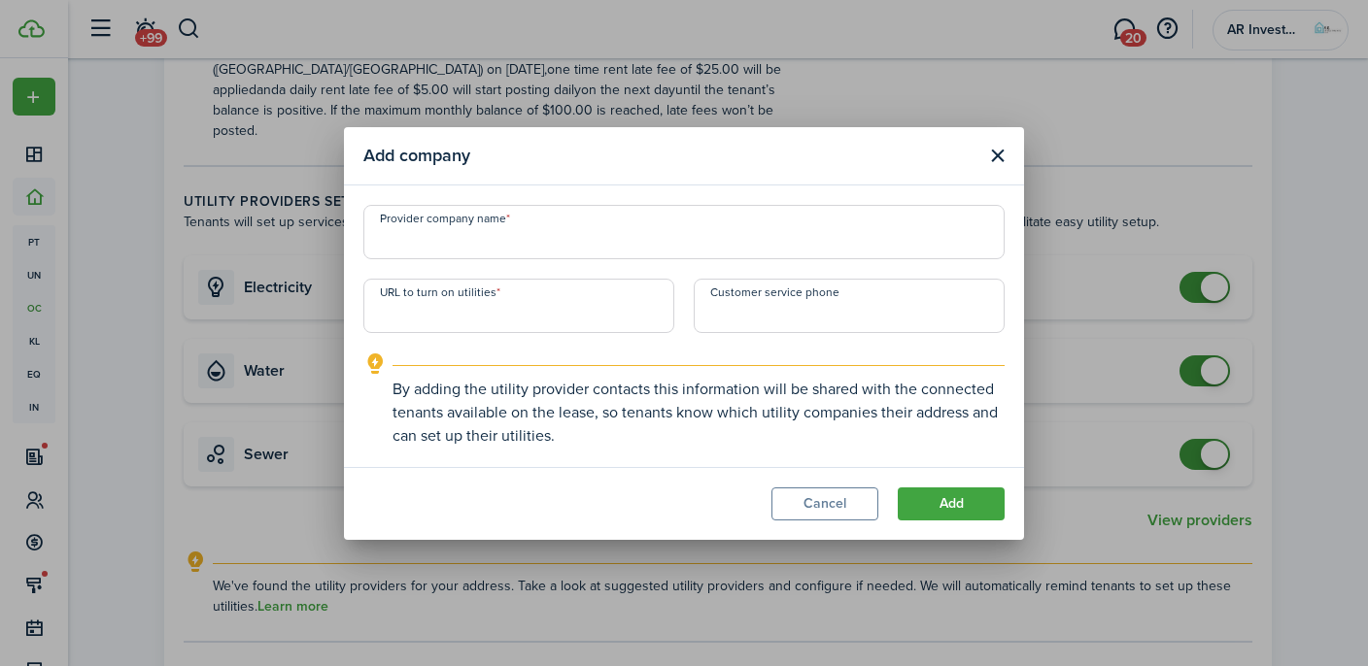
click at [485, 246] on input "Provider company name" at bounding box center [683, 232] width 641 height 54
type input "City of [GEOGRAPHIC_DATA]"
click at [427, 310] on input "URL to turn on utilities" at bounding box center [518, 306] width 311 height 54
paste input "[URL][DOMAIN_NAME]"
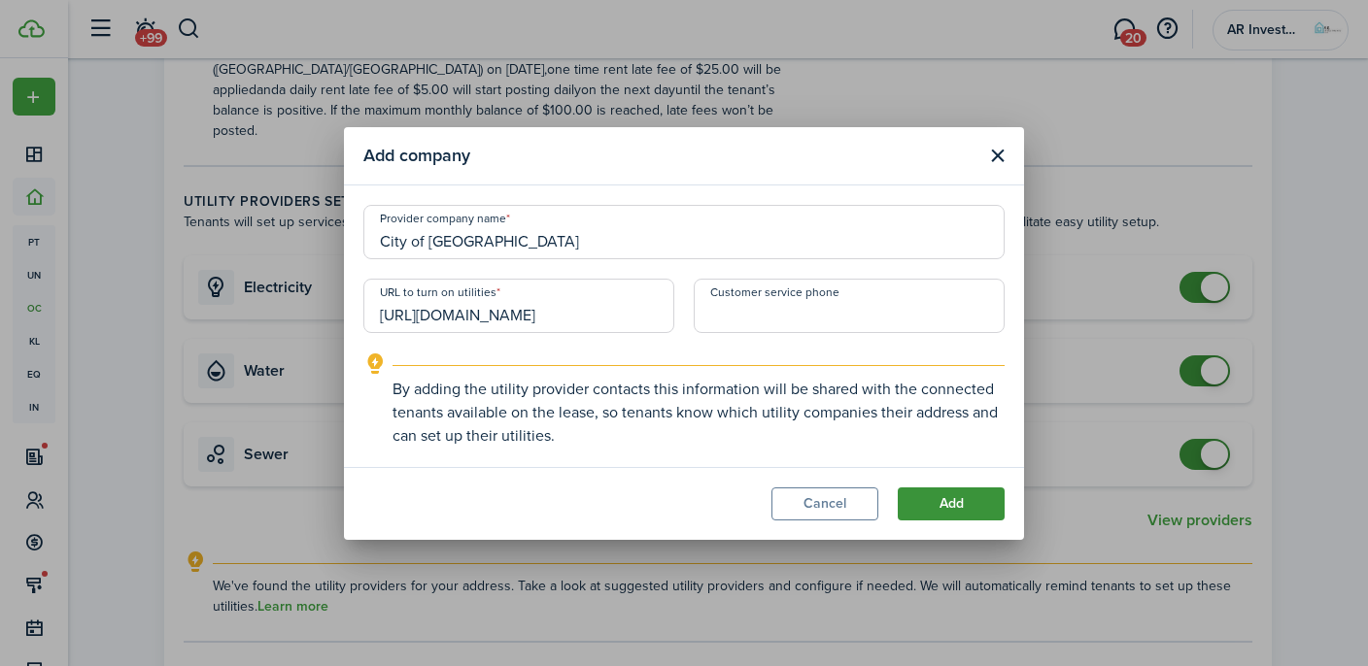
type input "[URL][DOMAIN_NAME]"
click at [949, 503] on button "Add" at bounding box center [950, 504] width 107 height 33
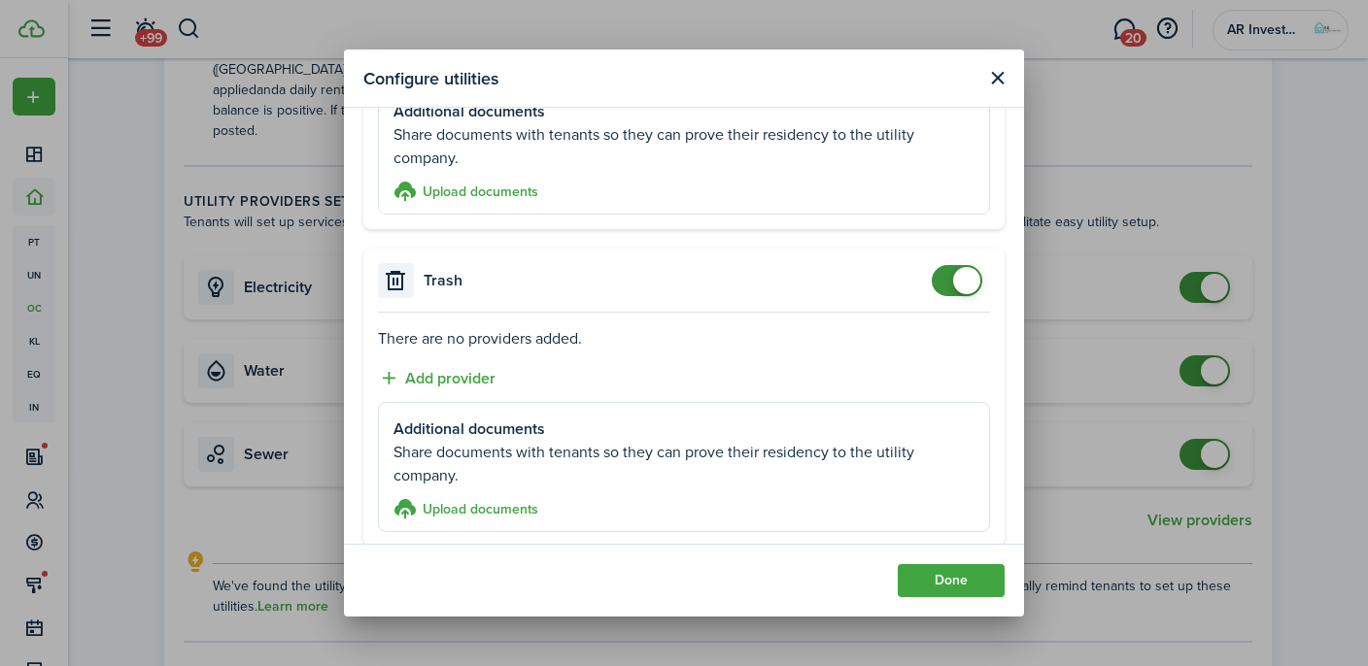
scroll to position [1451, 0]
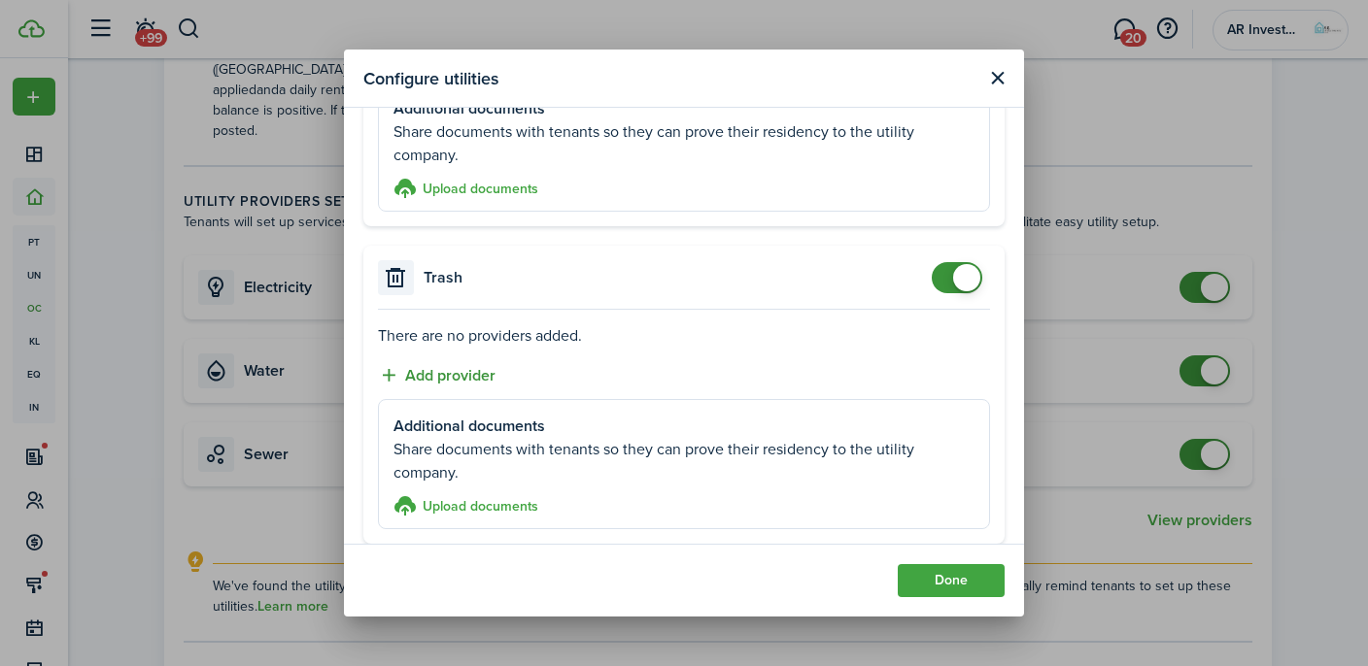
click at [465, 373] on button "Add provider" at bounding box center [437, 375] width 118 height 24
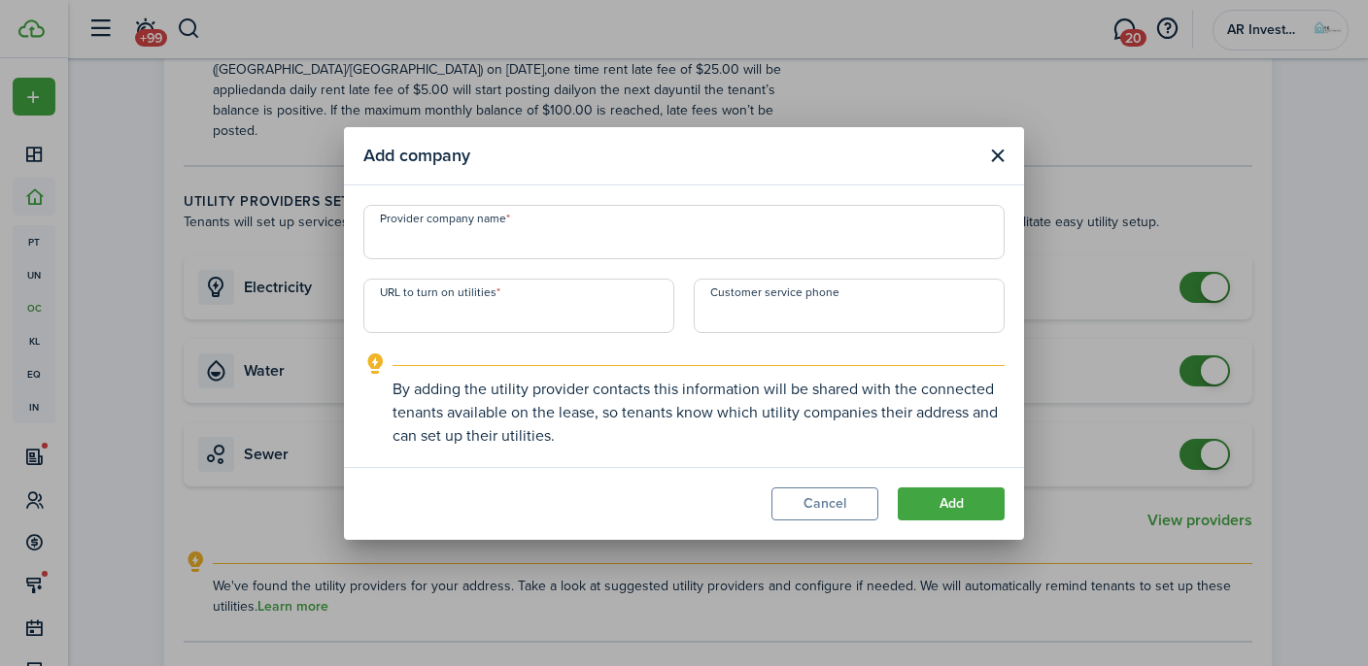
click at [496, 237] on input "Provider company name" at bounding box center [683, 232] width 641 height 54
click at [473, 243] on input "City of Las CRuces" at bounding box center [683, 232] width 641 height 54
type input "City of [GEOGRAPHIC_DATA]"
click at [450, 308] on input "URL to turn on utilities" at bounding box center [518, 306] width 311 height 54
paste input "[URL][DOMAIN_NAME]"
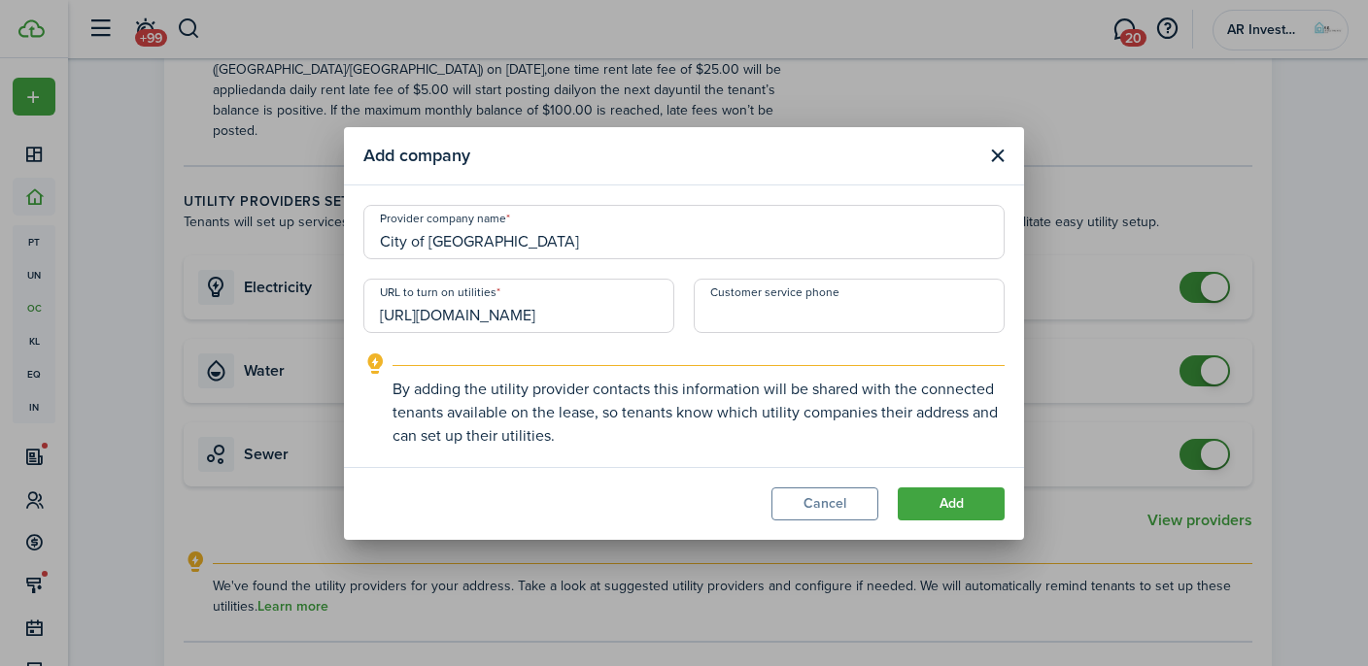
scroll to position [0, 103]
type input "[URL][DOMAIN_NAME]"
click at [947, 504] on button "Add" at bounding box center [950, 504] width 107 height 33
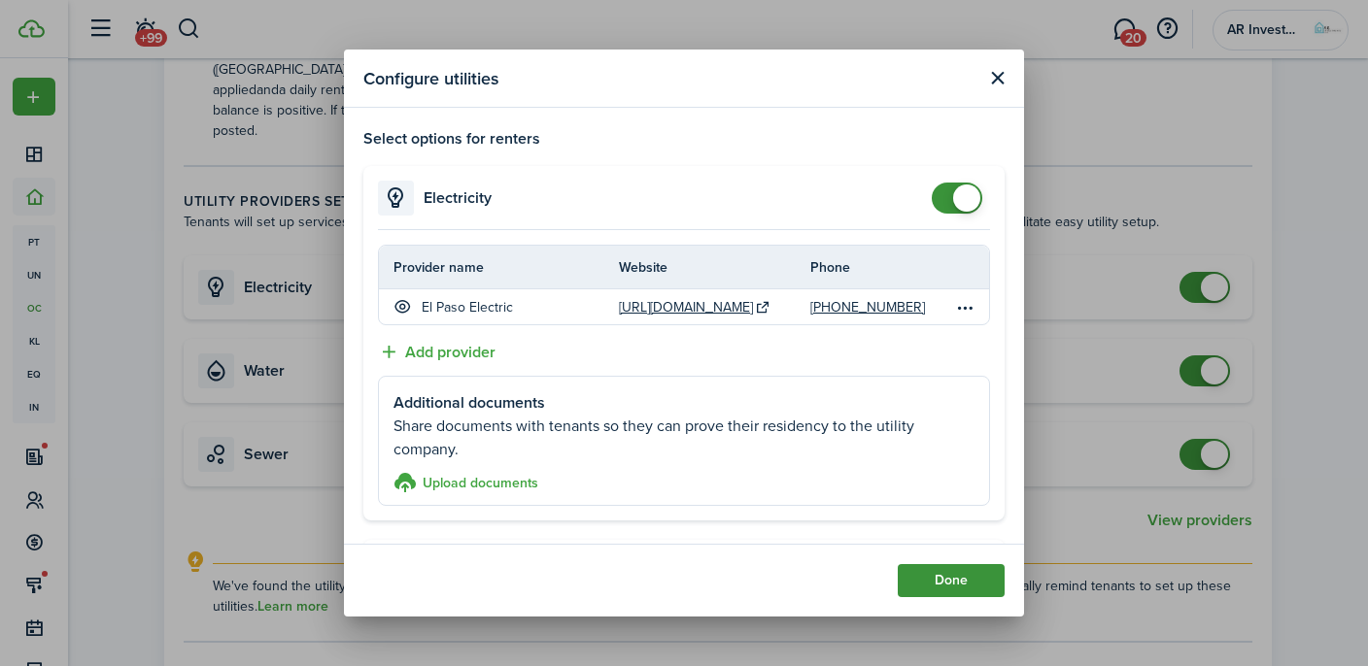
click at [946, 574] on button "Done" at bounding box center [950, 580] width 107 height 33
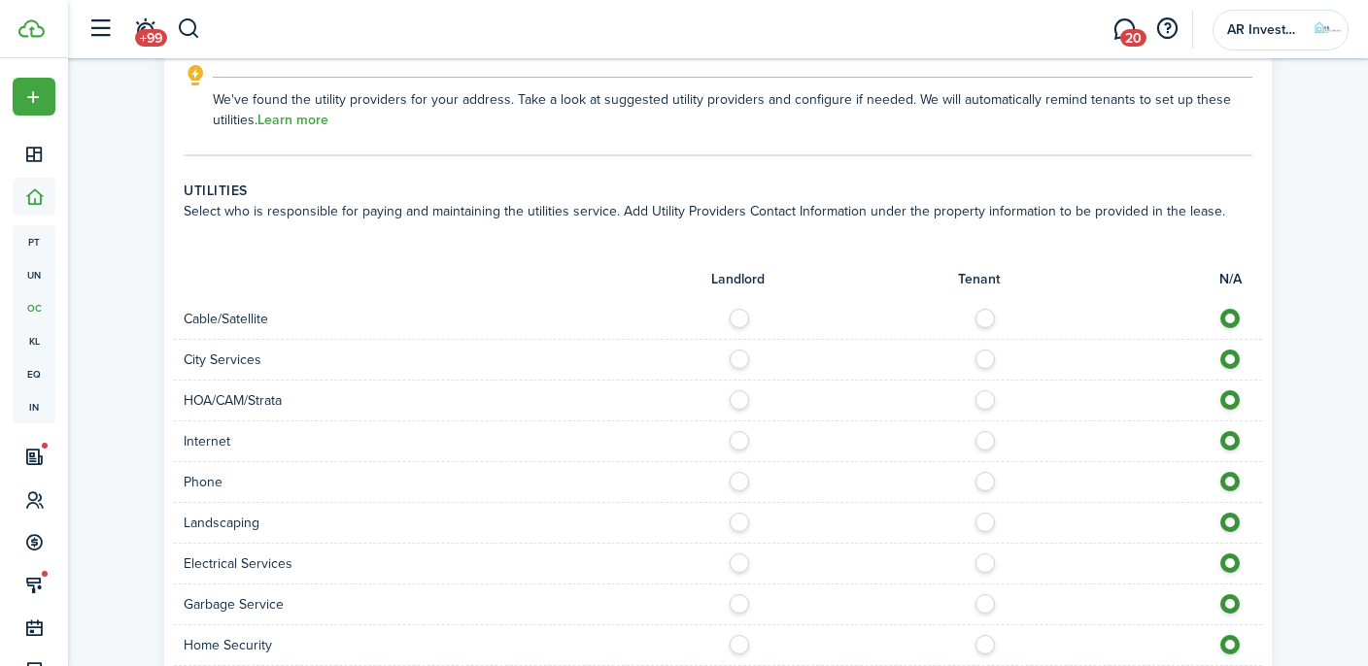
scroll to position [1150, 0]
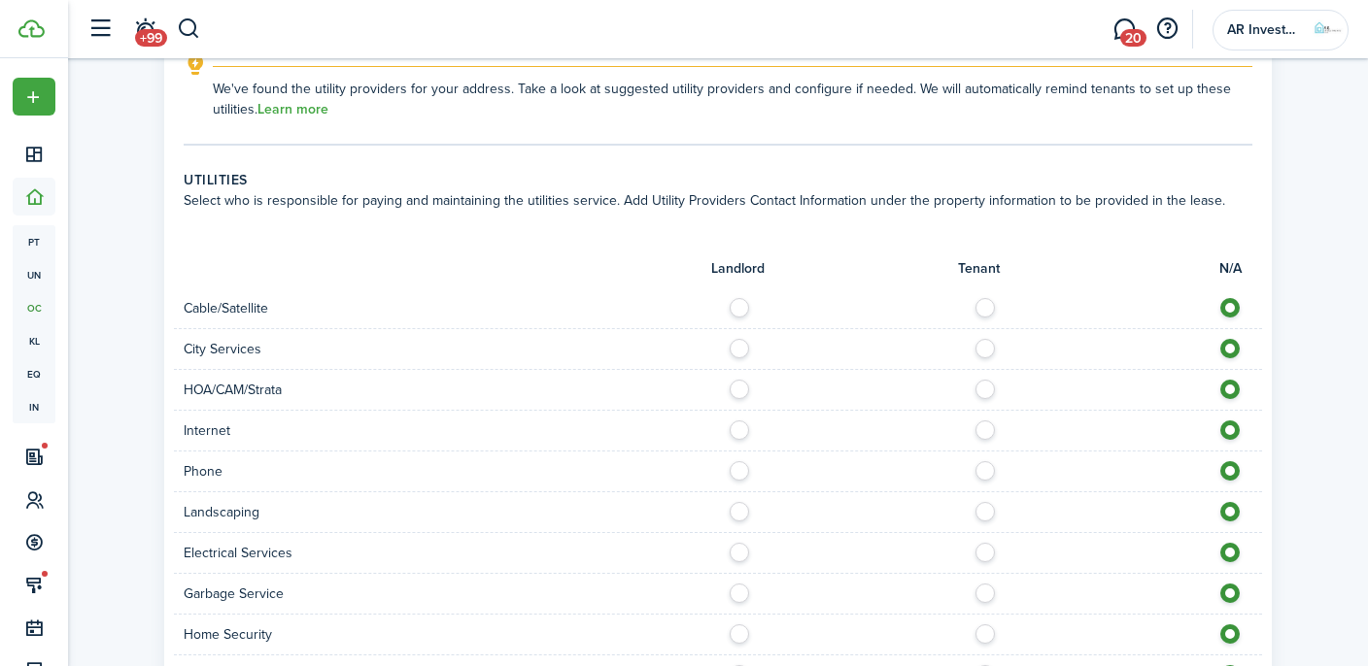
click at [988, 298] on label at bounding box center [990, 303] width 34 height 10
radio input "true"
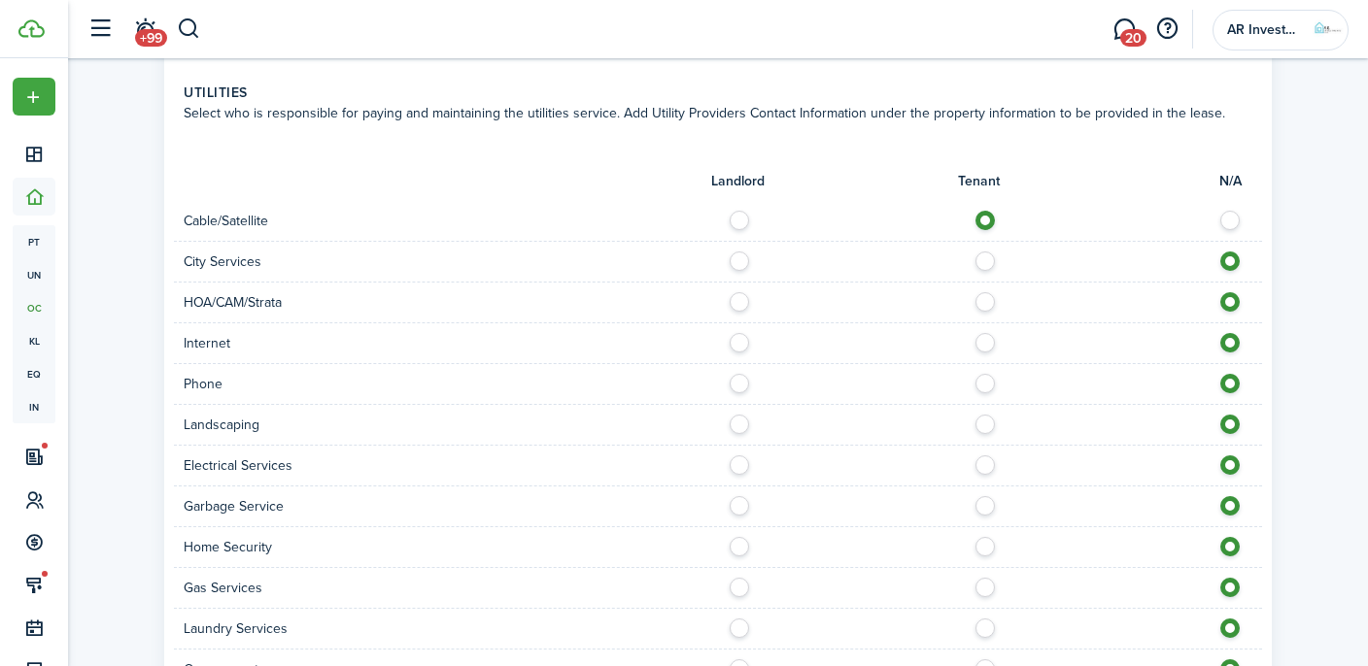
scroll to position [1241, 0]
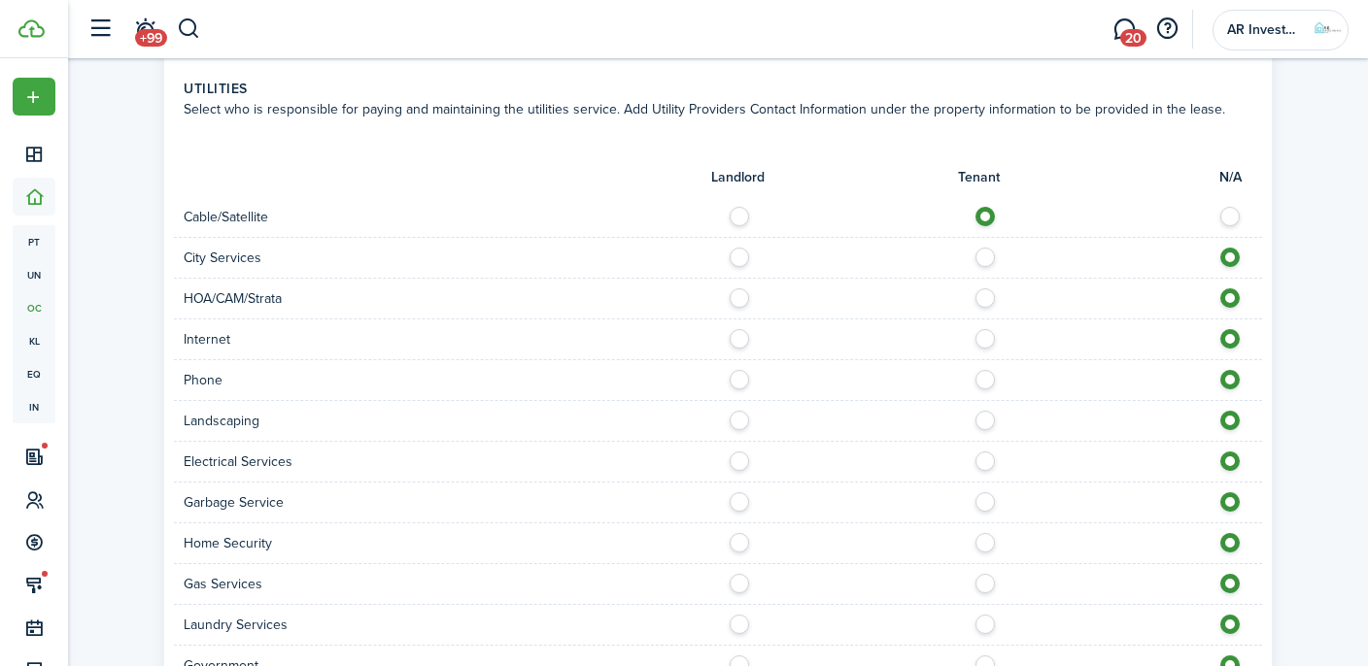
click at [982, 329] on label at bounding box center [990, 334] width 34 height 10
radio input "true"
click at [987, 370] on label at bounding box center [990, 375] width 34 height 10
radio input "true"
click at [986, 411] on label at bounding box center [990, 416] width 34 height 10
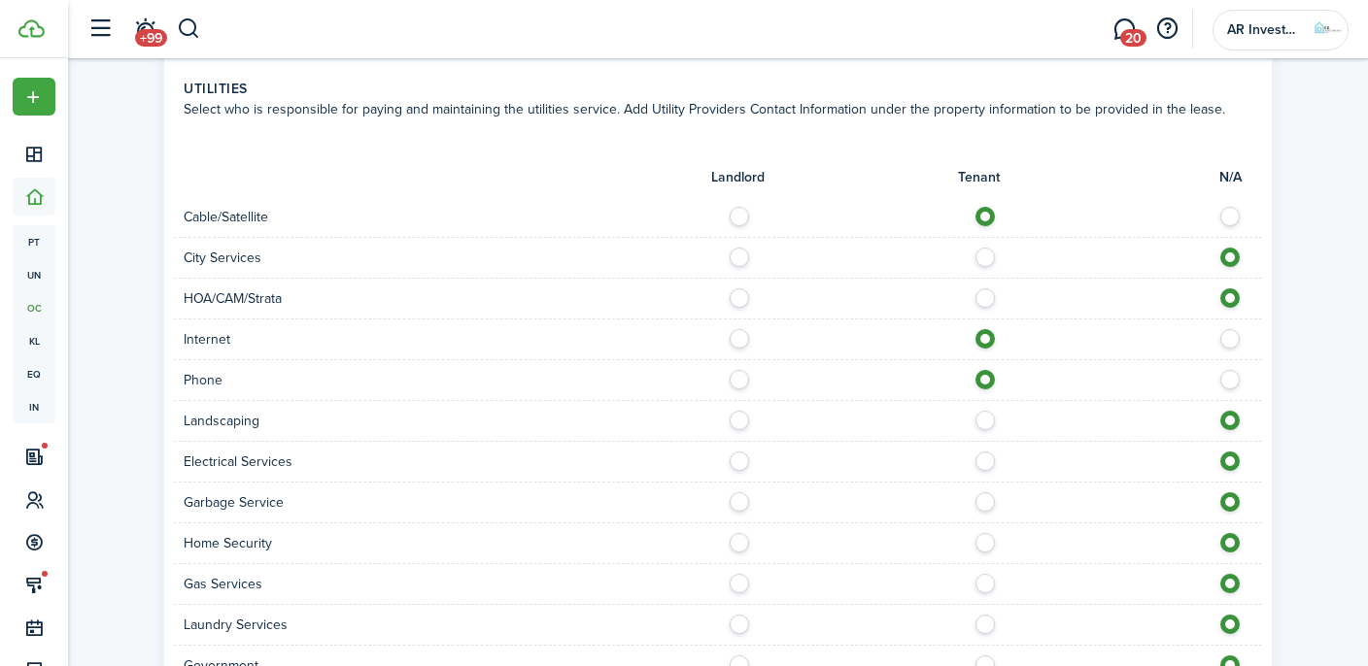
radio input "true"
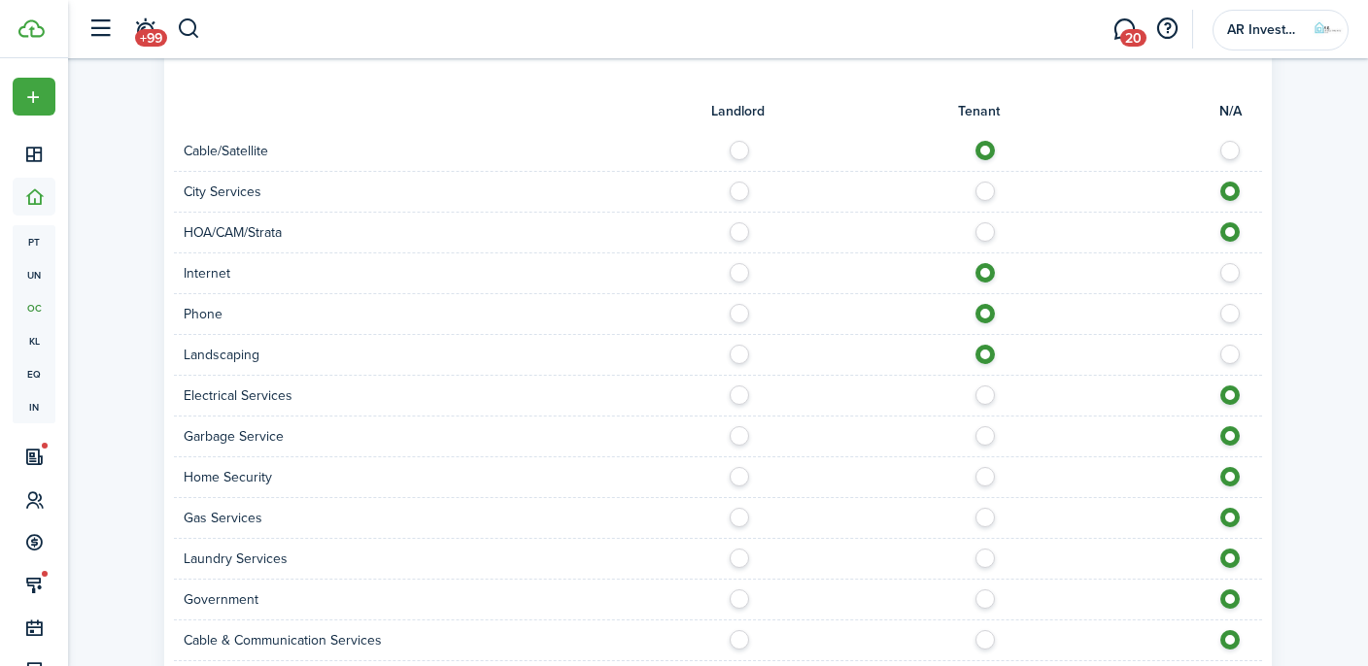
scroll to position [1328, 0]
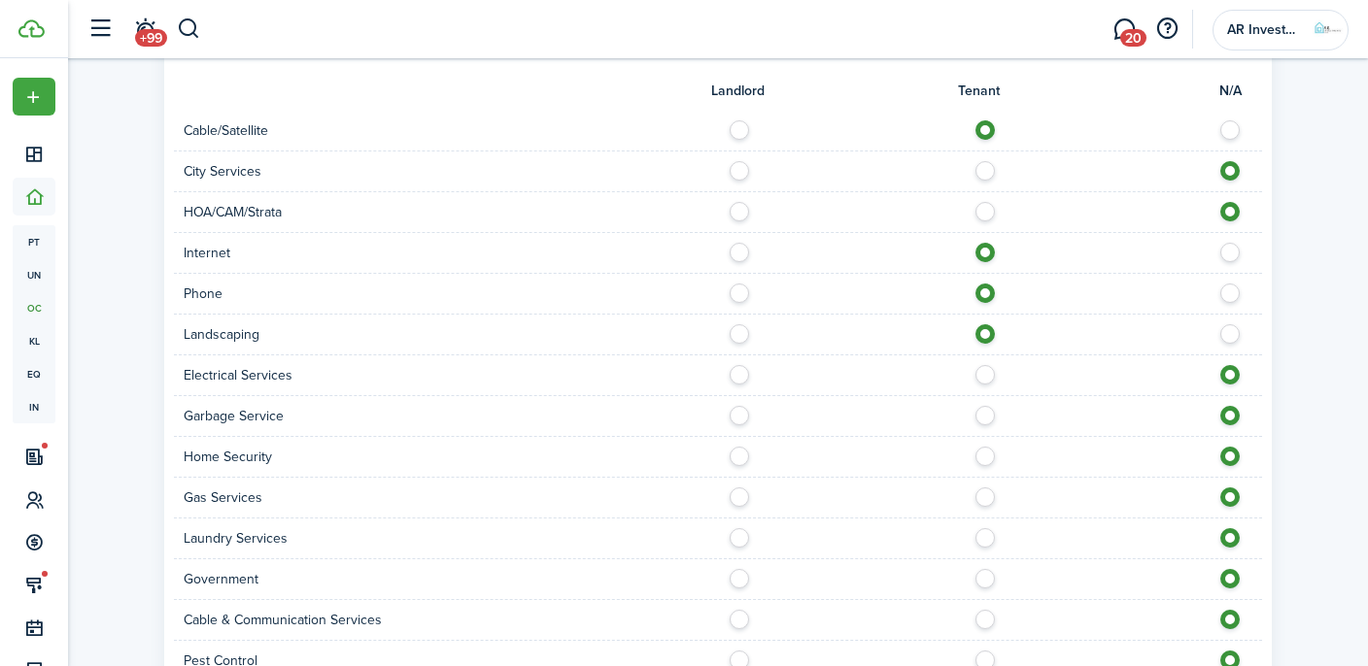
click at [983, 365] on label at bounding box center [990, 370] width 34 height 10
radio input "true"
click at [978, 406] on label at bounding box center [990, 411] width 34 height 10
radio input "true"
click at [988, 447] on label at bounding box center [990, 452] width 34 height 10
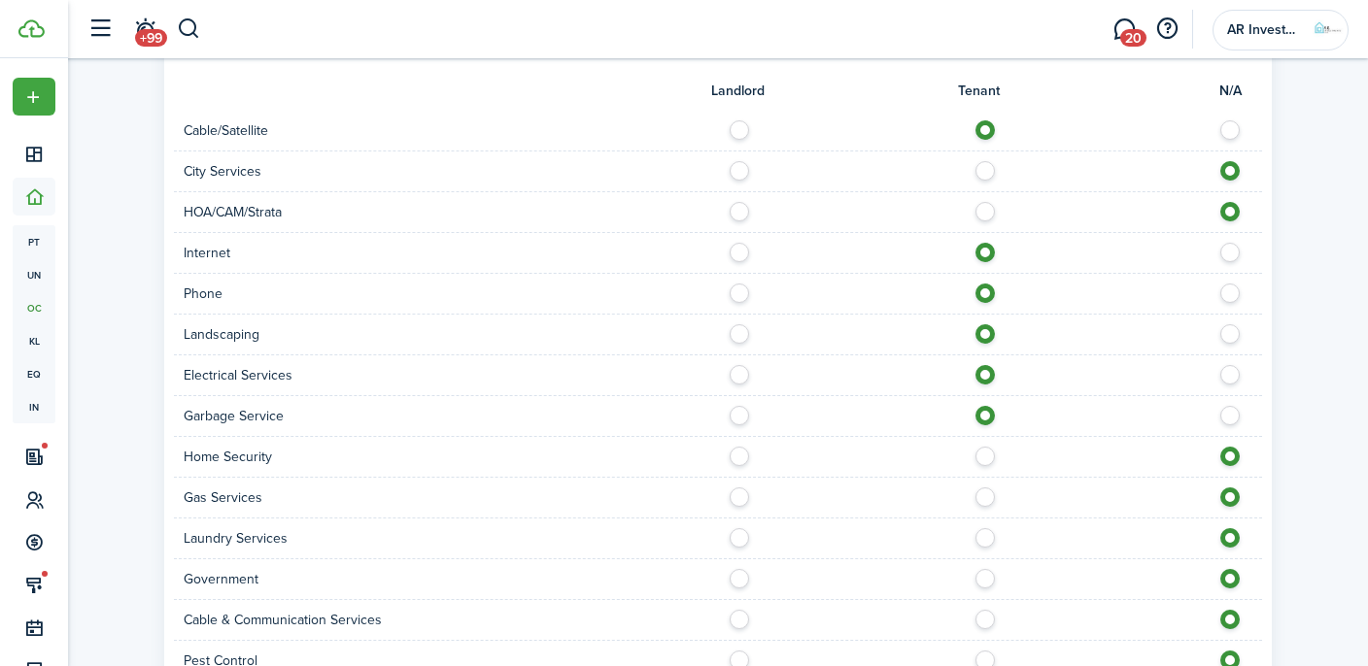
radio input "true"
click at [986, 488] on label at bounding box center [990, 493] width 34 height 10
radio input "true"
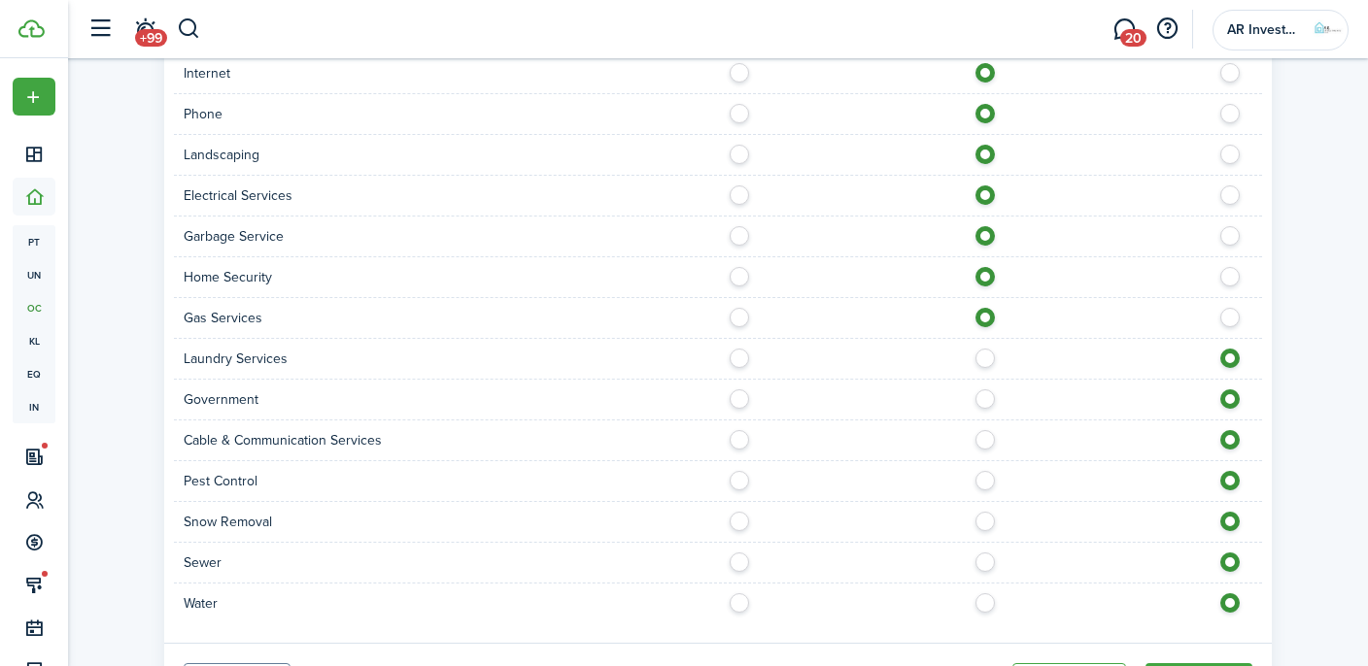
scroll to position [1512, 0]
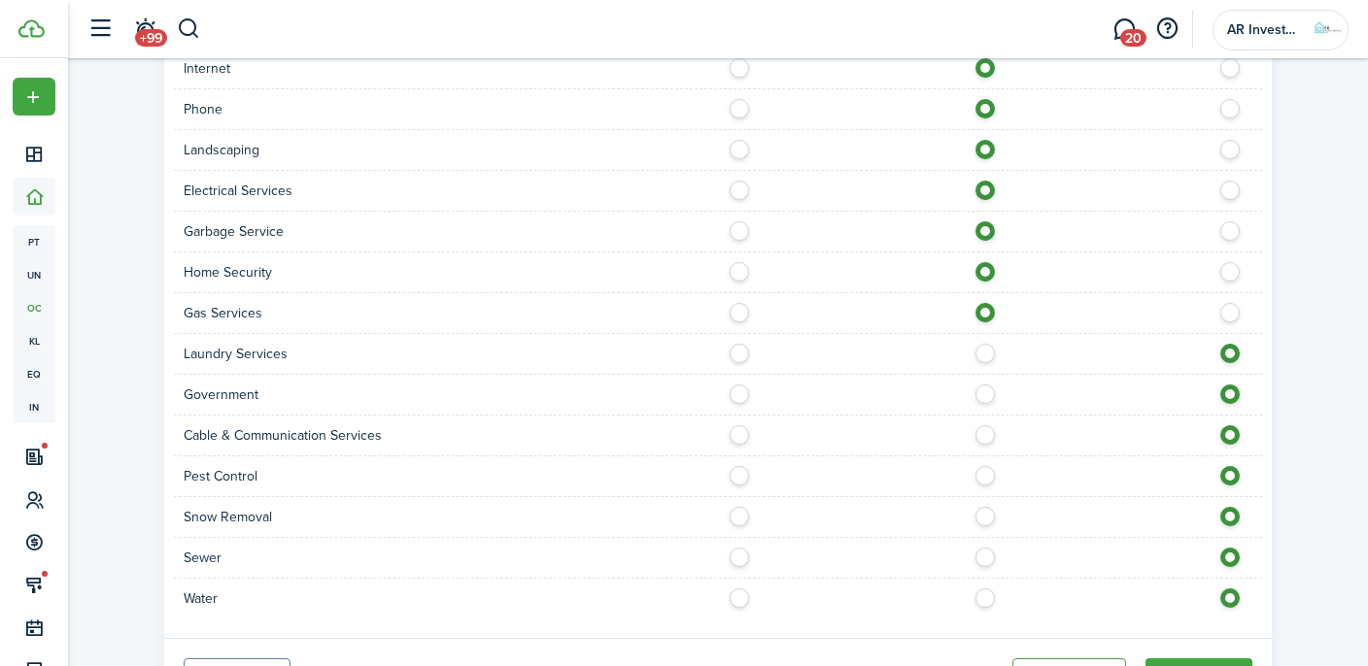
click at [734, 466] on label at bounding box center [744, 471] width 34 height 10
radio input "true"
click at [987, 548] on label at bounding box center [990, 553] width 34 height 10
radio input "true"
click at [985, 589] on label at bounding box center [990, 594] width 34 height 10
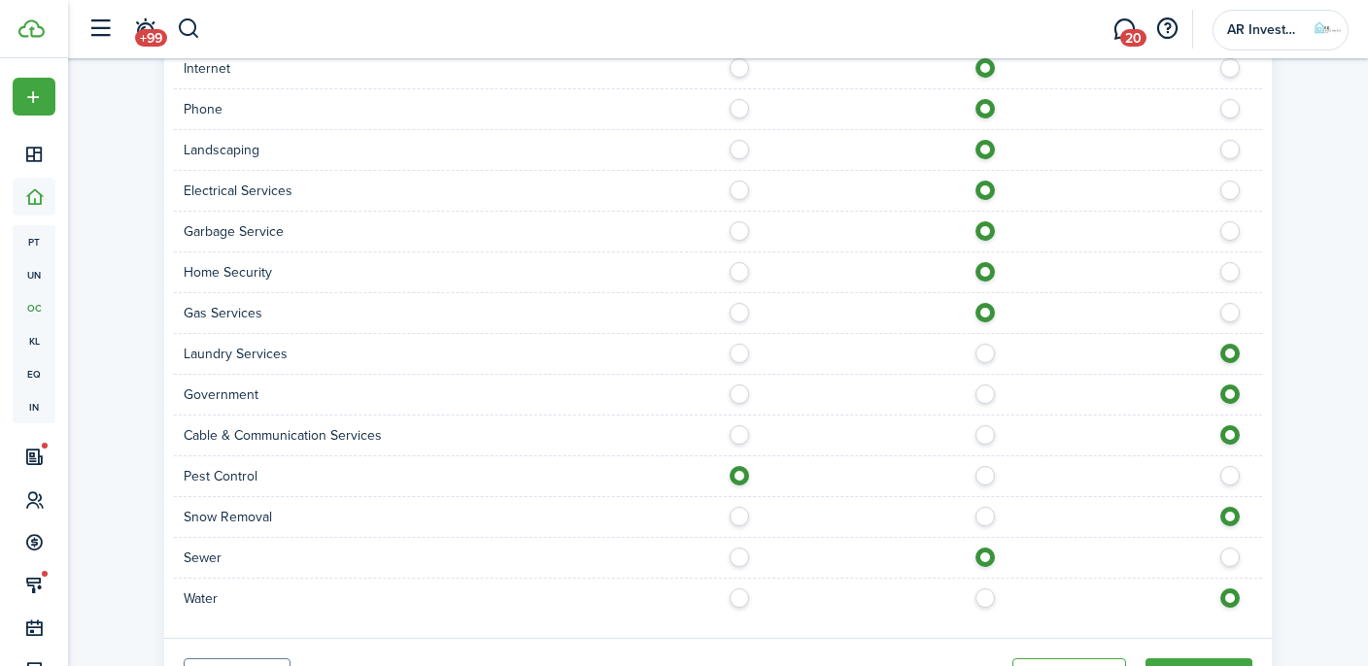
radio input "true"
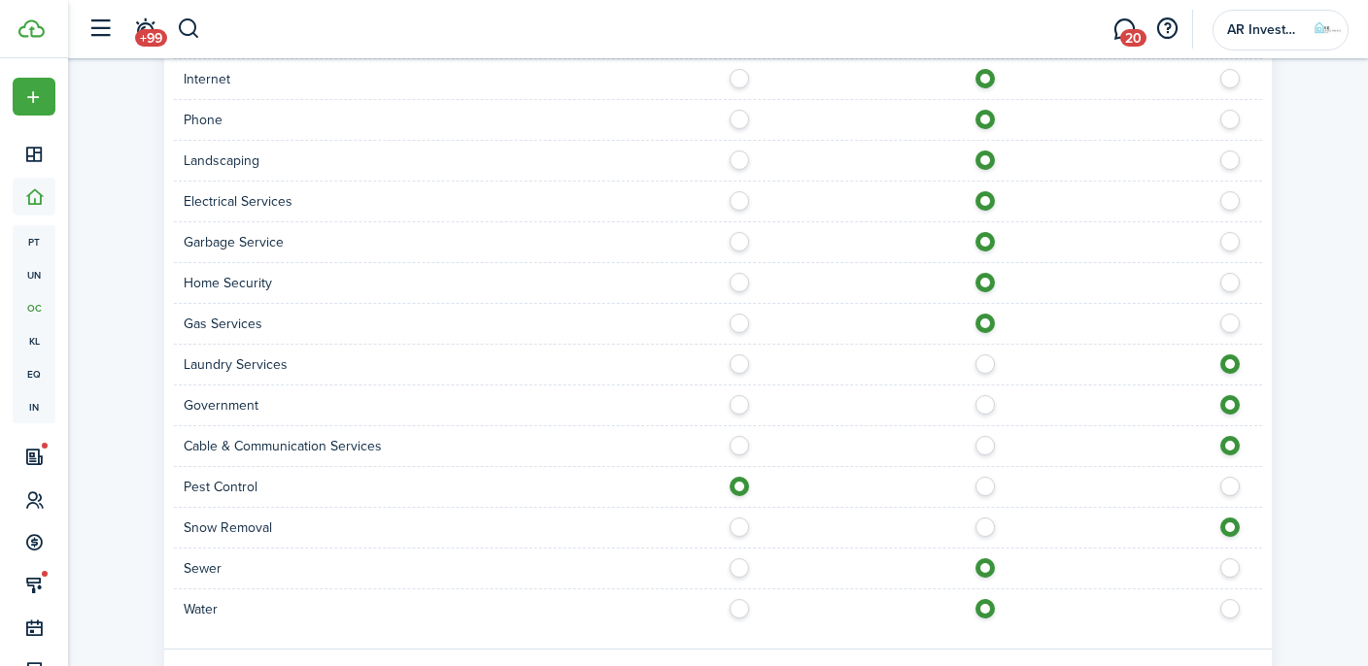
scroll to position [1590, 0]
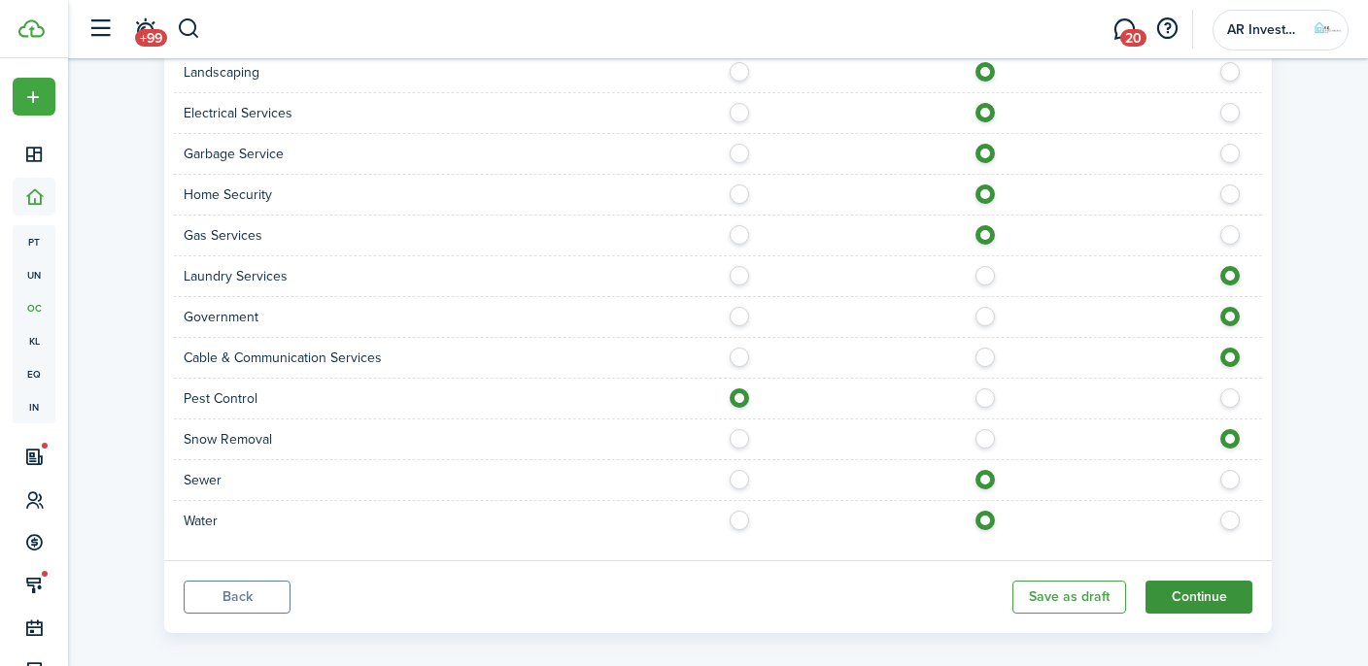
click at [1174, 581] on button "Continue" at bounding box center [1198, 597] width 107 height 33
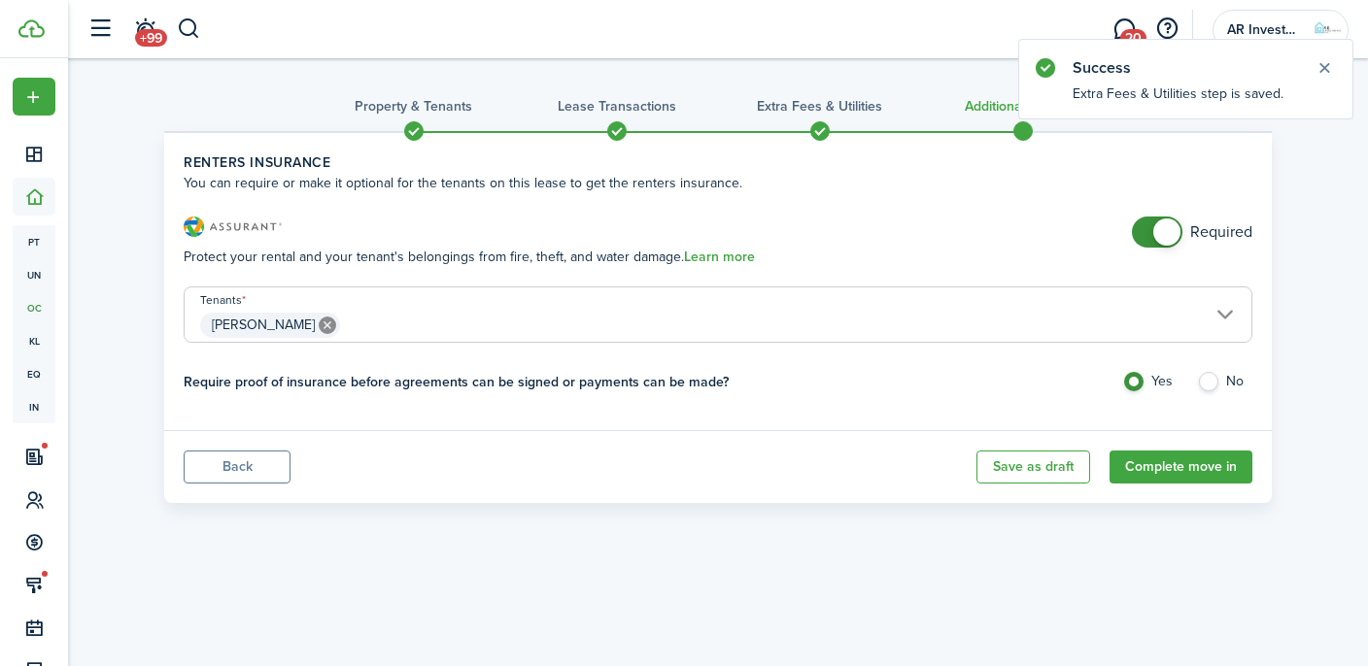
checkbox input "false"
click at [1165, 238] on span at bounding box center [1166, 232] width 27 height 27
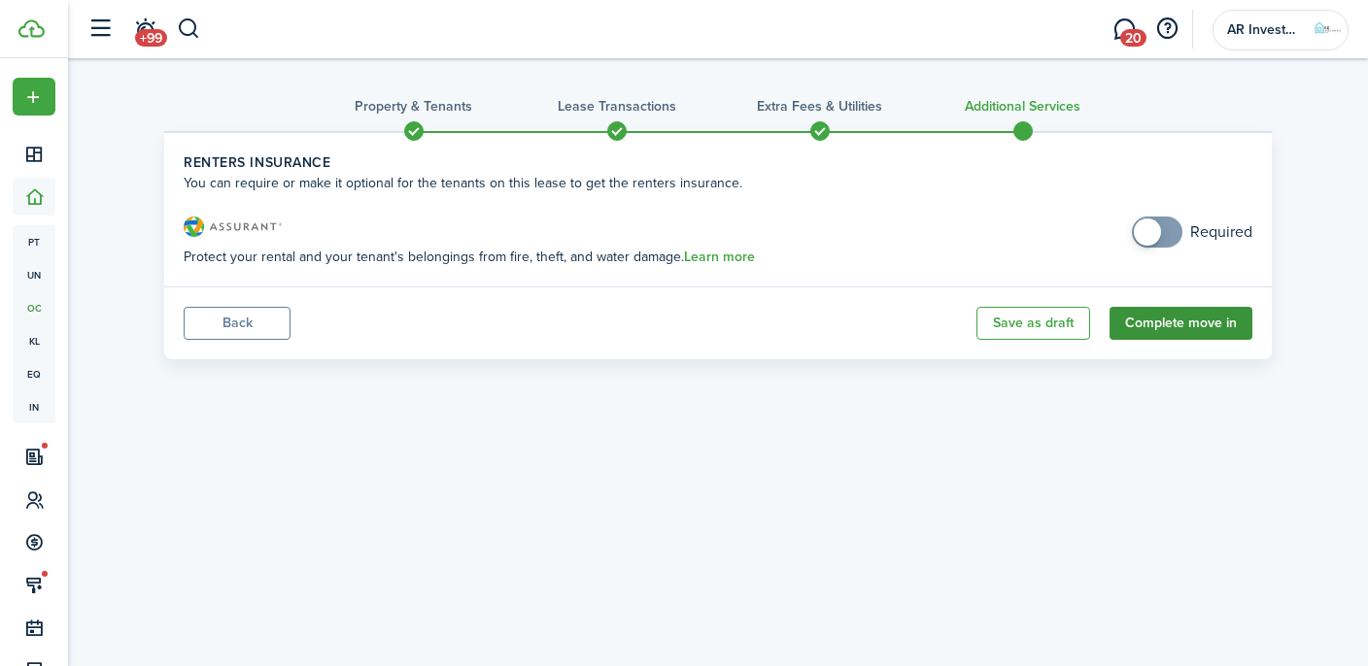
click at [1172, 324] on button "Complete move in" at bounding box center [1180, 323] width 143 height 33
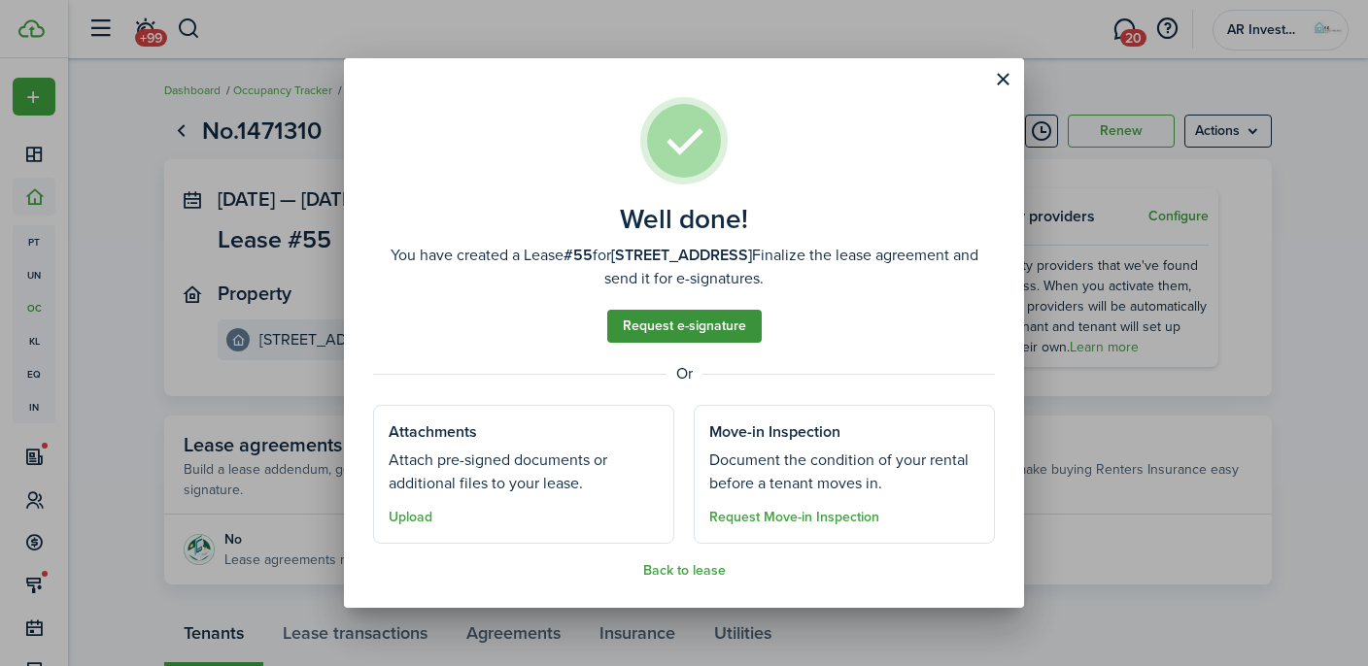
click at [674, 326] on link "Request e-signature" at bounding box center [684, 326] width 154 height 33
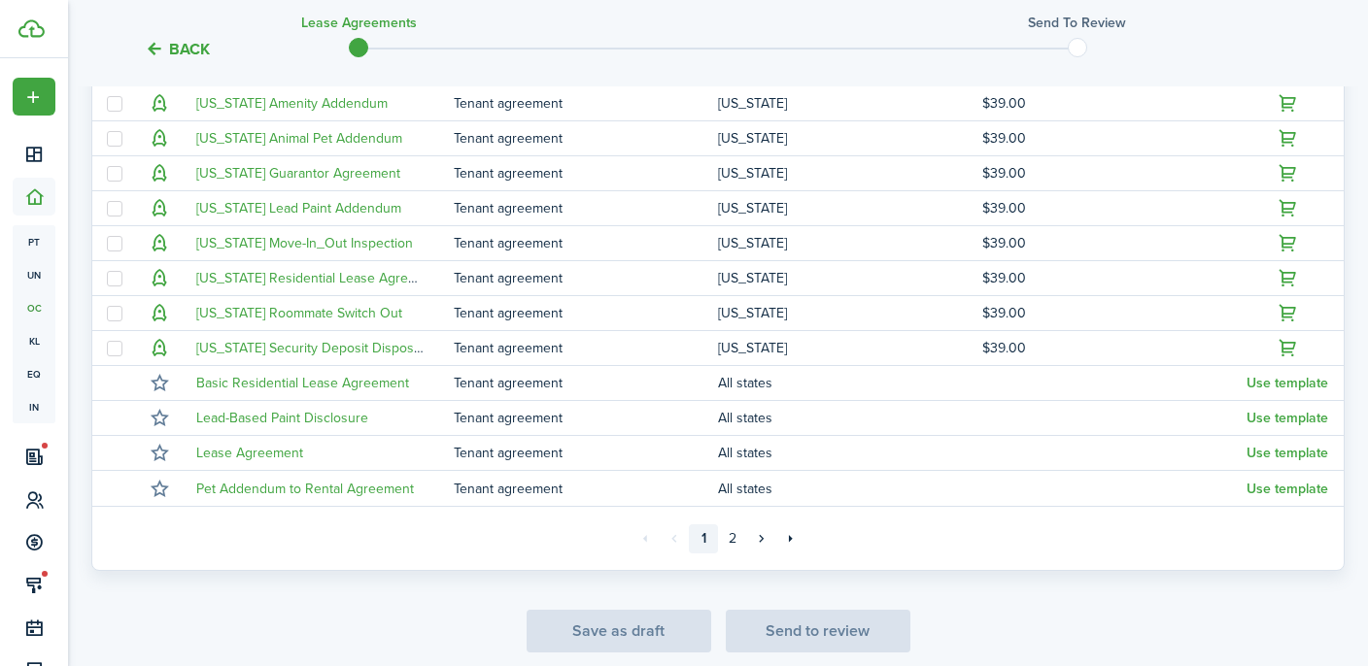
scroll to position [485, 0]
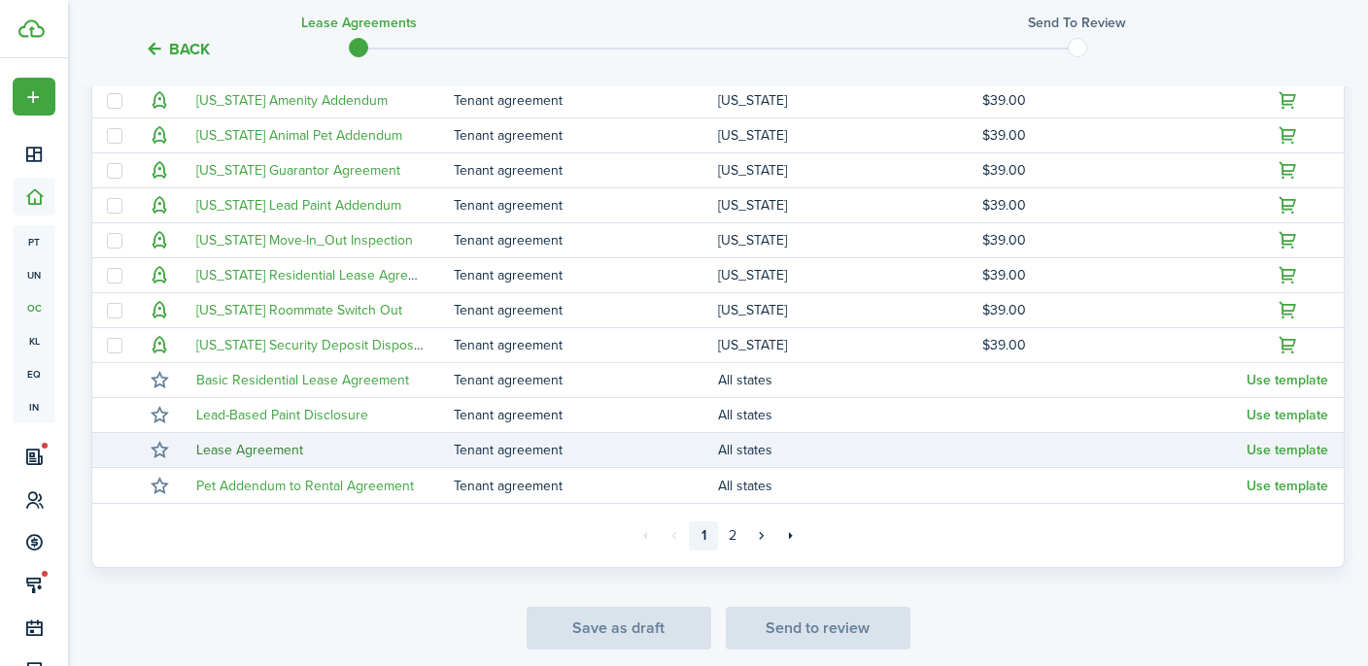
click at [259, 448] on link "Lease Agreement" at bounding box center [249, 450] width 107 height 20
